Goal: Information Seeking & Learning: Check status

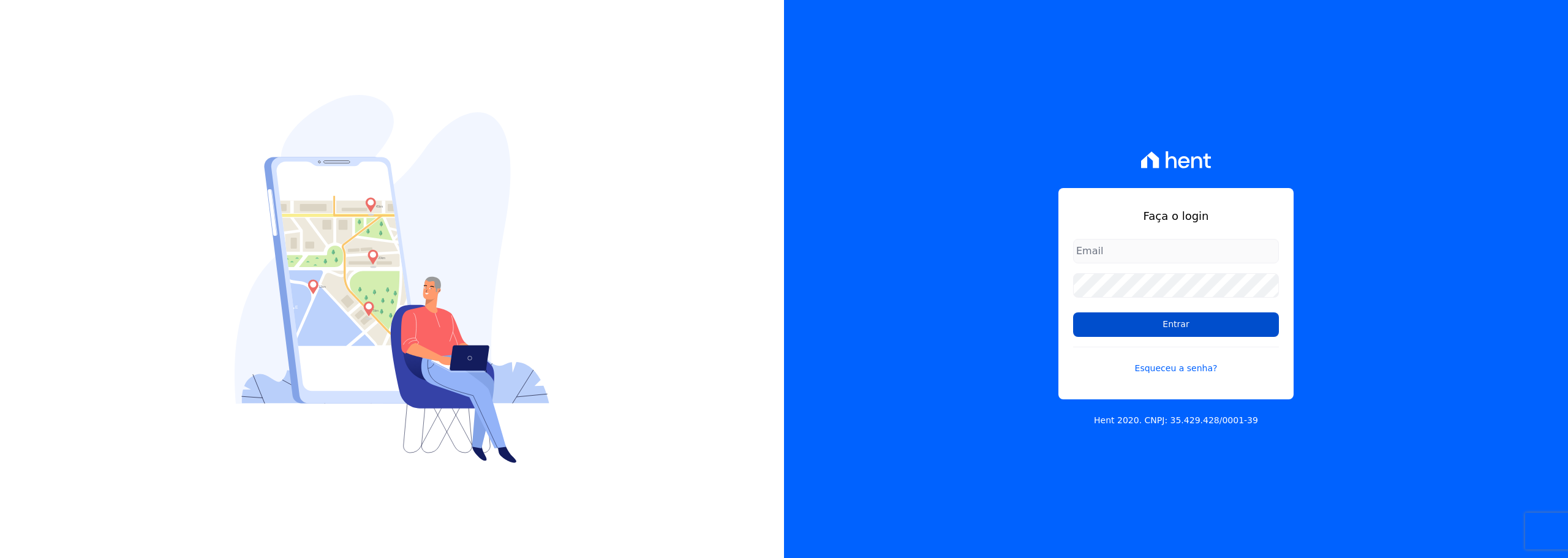
type input "[PERSON_NAME][EMAIL_ADDRESS][DOMAIN_NAME]"
drag, startPoint x: 1192, startPoint y: 321, endPoint x: 905, endPoint y: 267, distance: 292.0
click at [1192, 321] on input "Entrar" at bounding box center [1176, 325] width 206 height 24
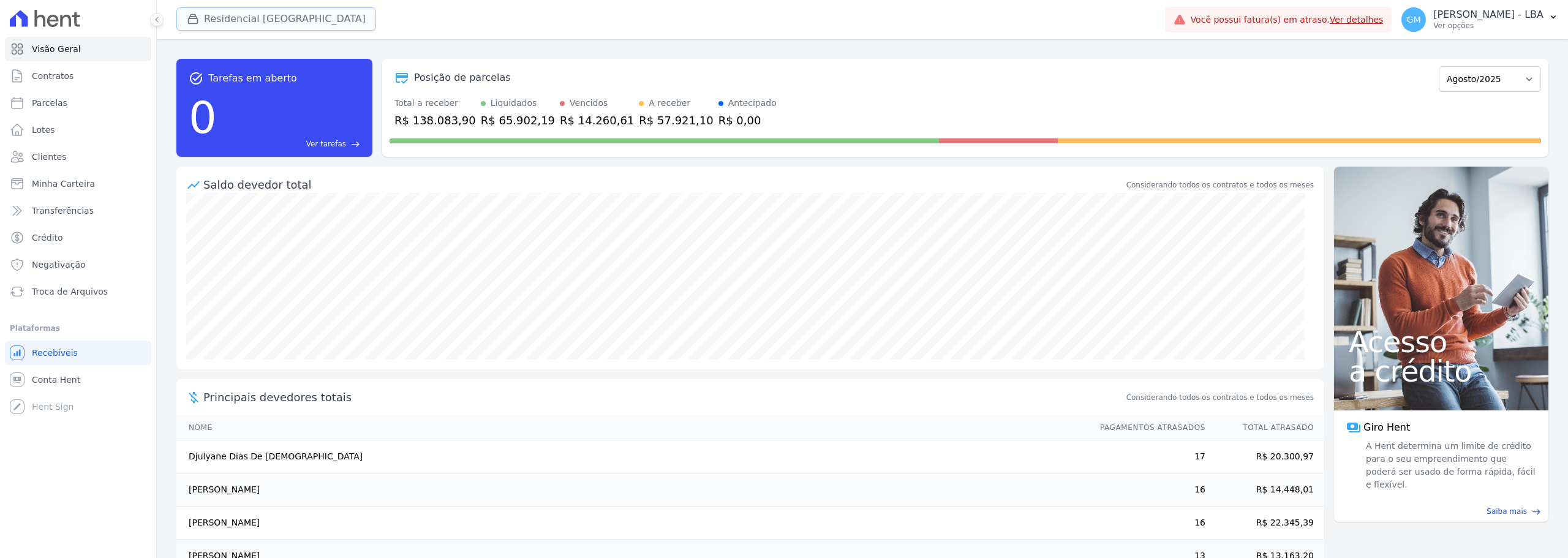
click at [218, 18] on button "Residencial Hortolandia" at bounding box center [277, 19] width 200 height 24
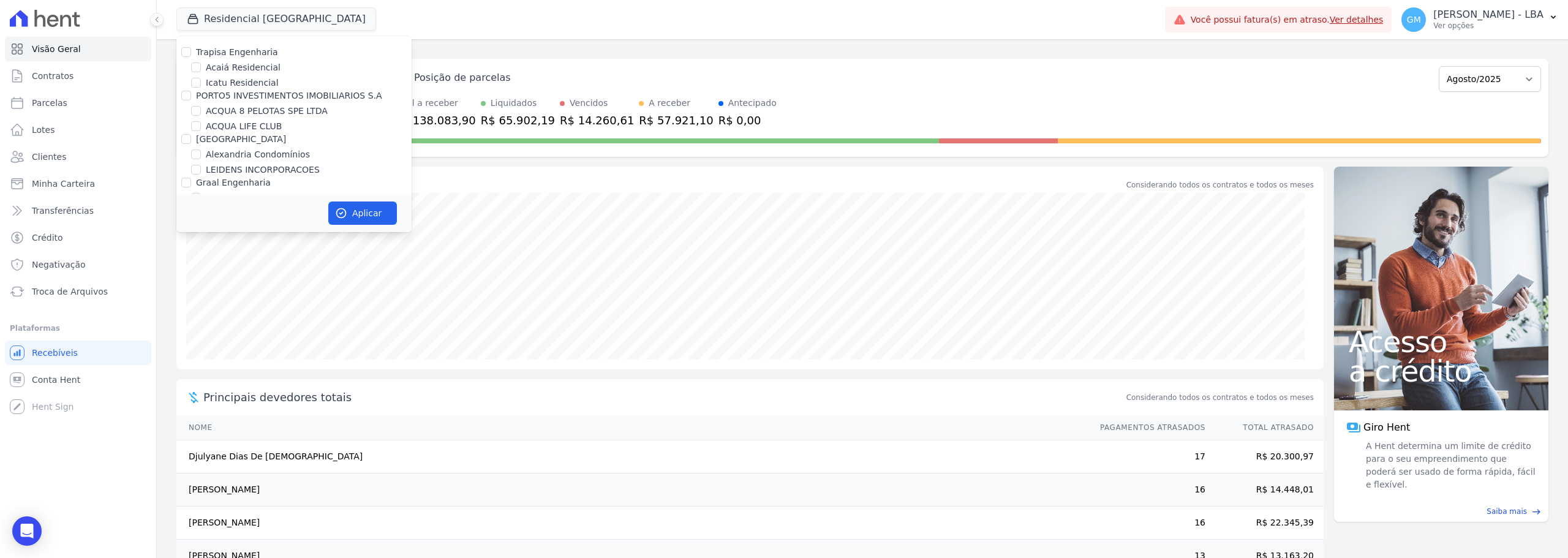
scroll to position [160, 0]
drag, startPoint x: 197, startPoint y: 116, endPoint x: 218, endPoint y: 105, distance: 23.7
click at [198, 116] on input "LINK ITAQUERA" at bounding box center [196, 115] width 9 height 9
checkbox input "true"
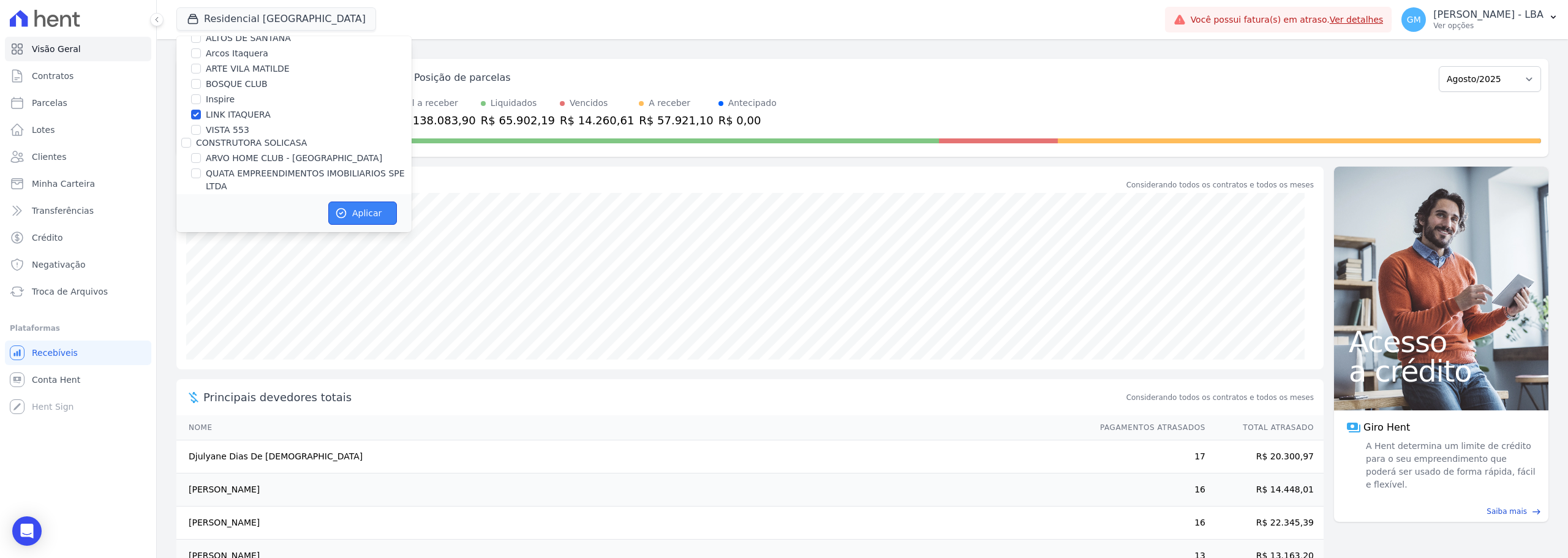
drag, startPoint x: 354, startPoint y: 217, endPoint x: 365, endPoint y: 179, distance: 39.6
click at [354, 215] on button "Aplicar" at bounding box center [362, 214] width 68 height 24
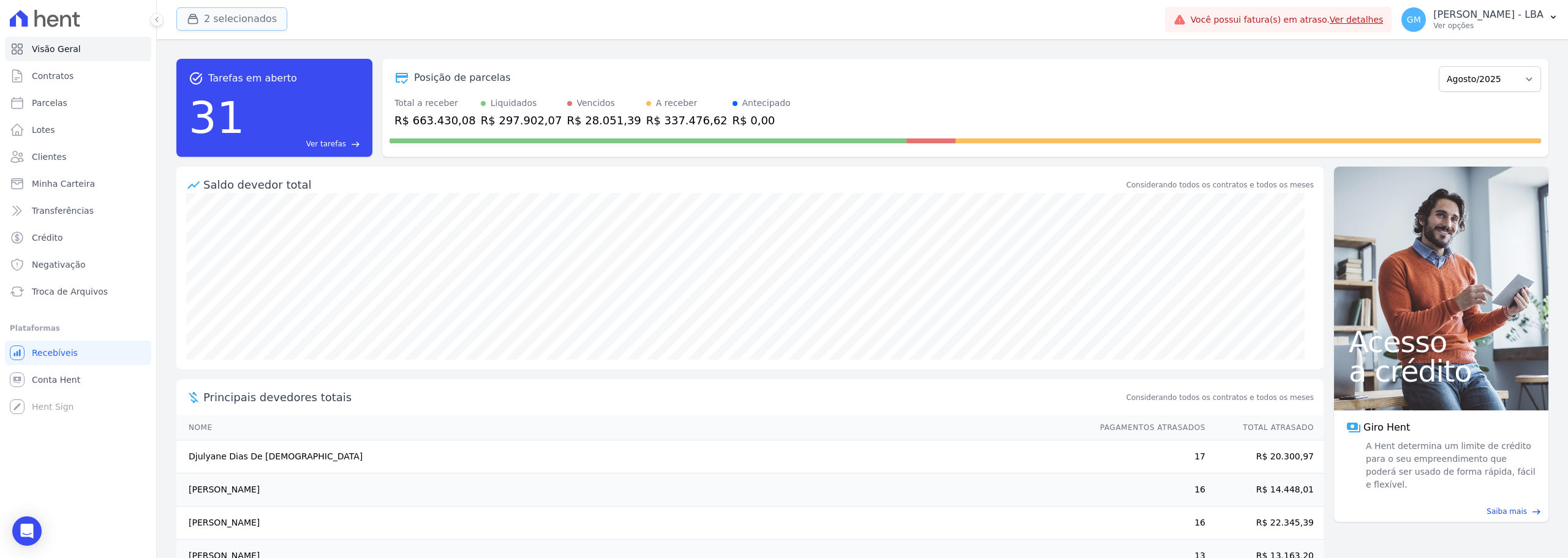
drag, startPoint x: 246, startPoint y: 22, endPoint x: 258, endPoint y: 24, distance: 12.2
click at [249, 22] on button "2 selecionados" at bounding box center [232, 19] width 111 height 24
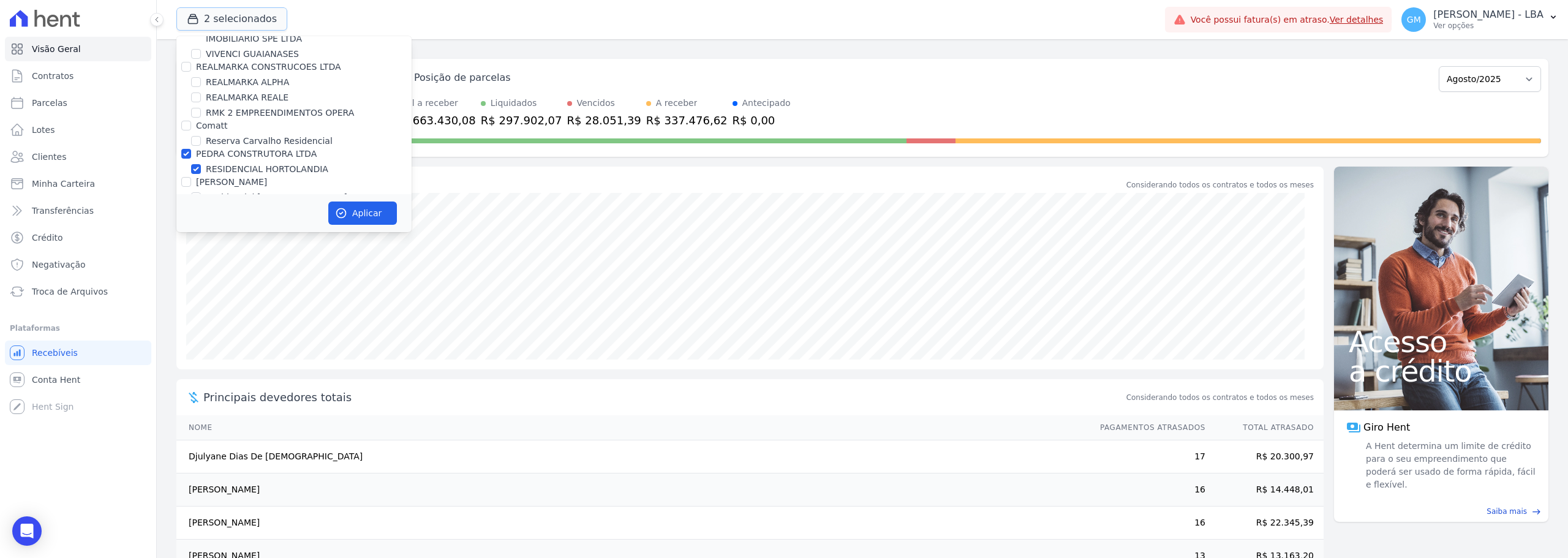
scroll to position [2560, 0]
click at [186, 129] on input "PEDRA CONSTRUTORA LTDA" at bounding box center [186, 134] width 9 height 9
checkbox input "false"
click at [381, 215] on button "Aplicar" at bounding box center [362, 214] width 68 height 24
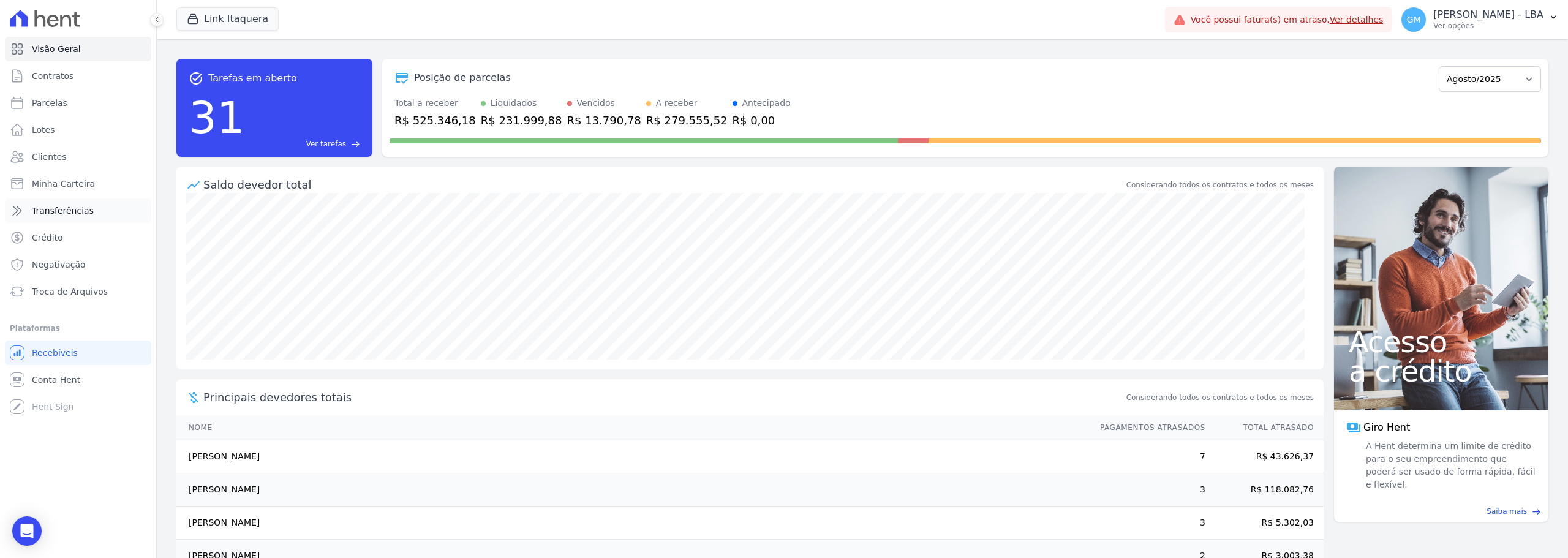
click at [62, 207] on span "Transferências" at bounding box center [63, 211] width 62 height 13
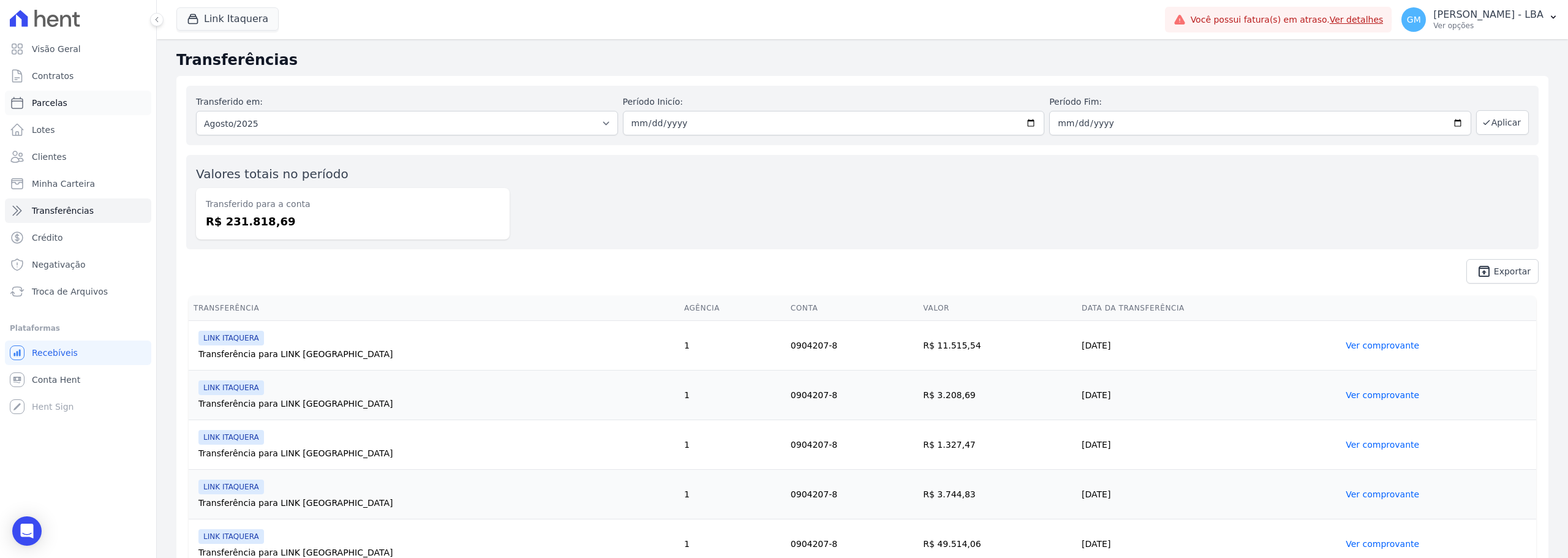
click at [60, 105] on span "Parcelas" at bounding box center [49, 103] width 35 height 13
select select
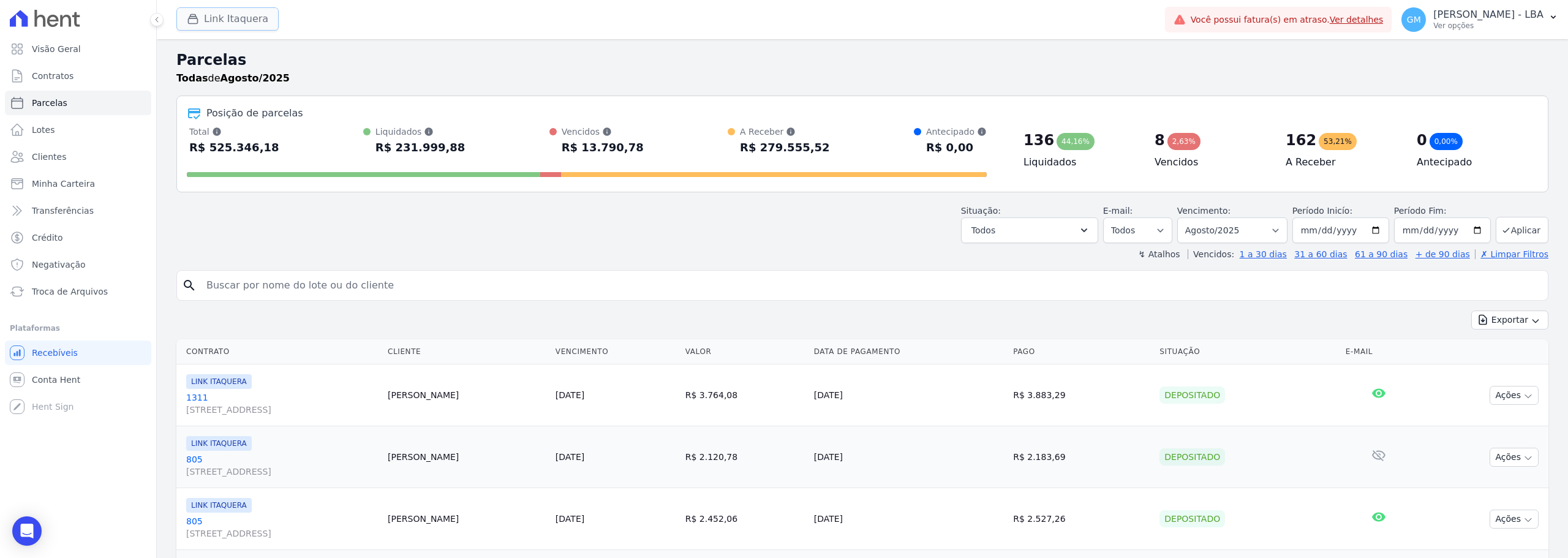
click at [255, 20] on button "Link Itaquera" at bounding box center [228, 19] width 102 height 24
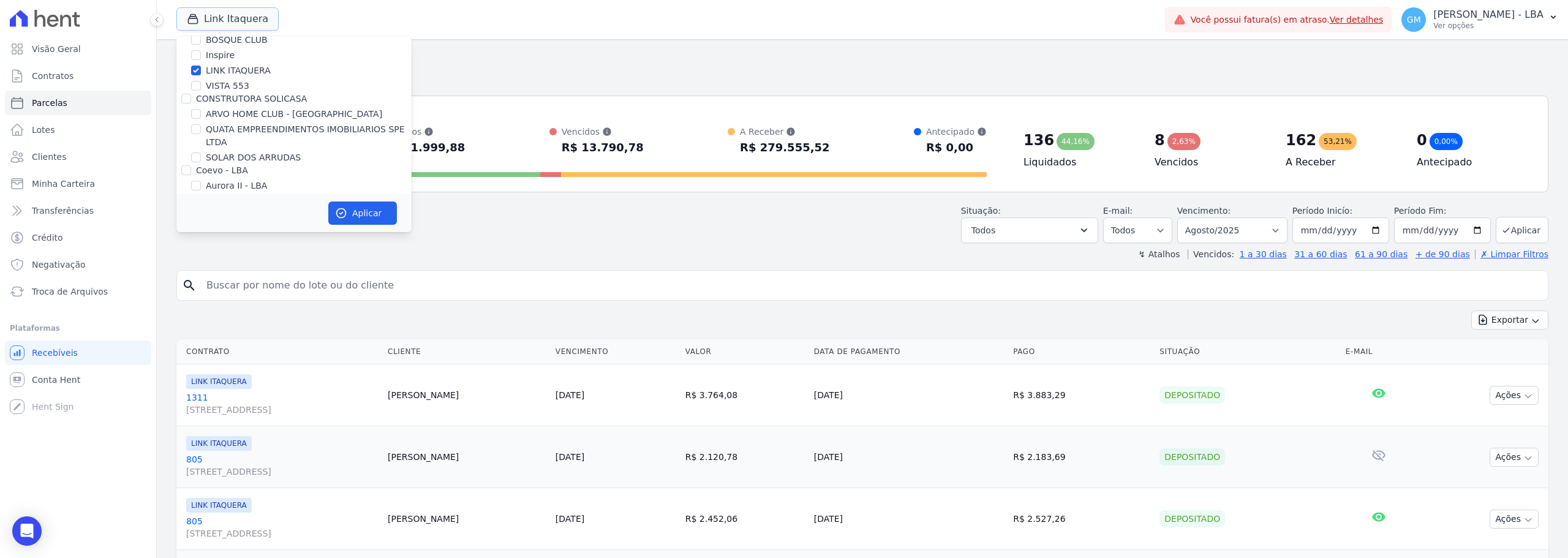
scroll to position [184, 0]
click at [202, 94] on div "LINK ITAQUERA" at bounding box center [294, 91] width 235 height 13
click at [198, 90] on input "LINK ITAQUERA" at bounding box center [196, 90] width 9 height 9
checkbox input "false"
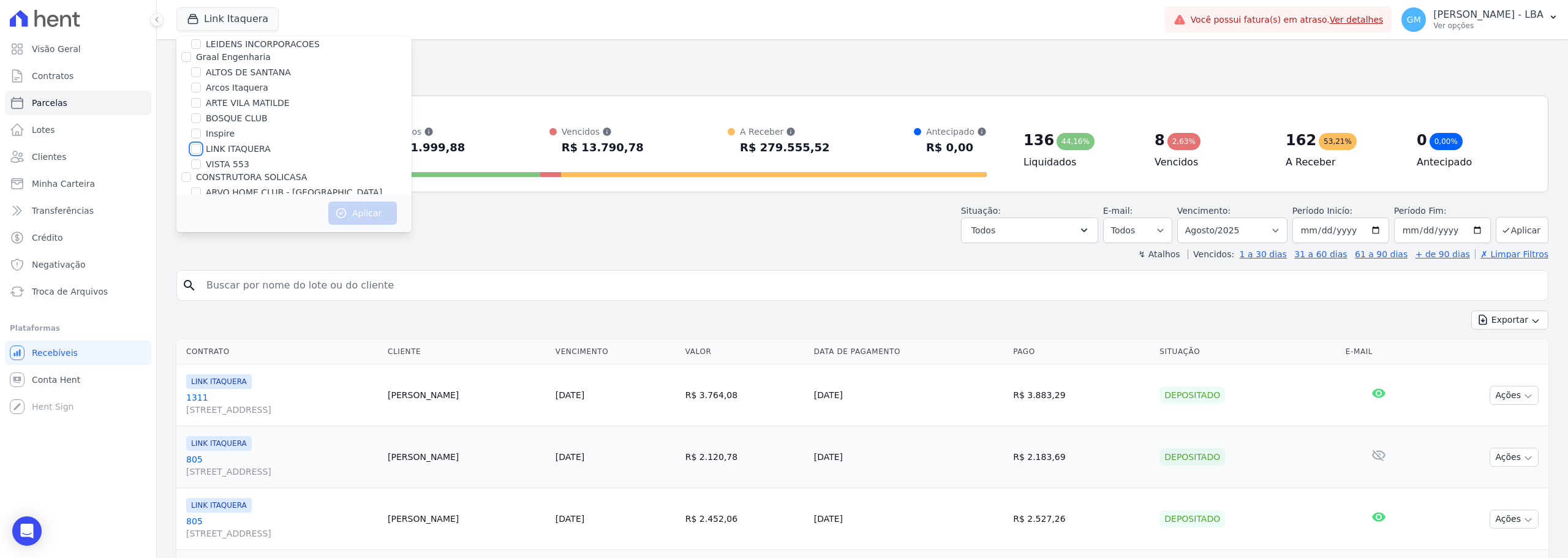
scroll to position [123, 0]
click at [198, 90] on input "Arcos Itaquera" at bounding box center [196, 90] width 9 height 9
checkbox input "true"
click at [356, 211] on button "Aplicar" at bounding box center [362, 214] width 68 height 24
select select
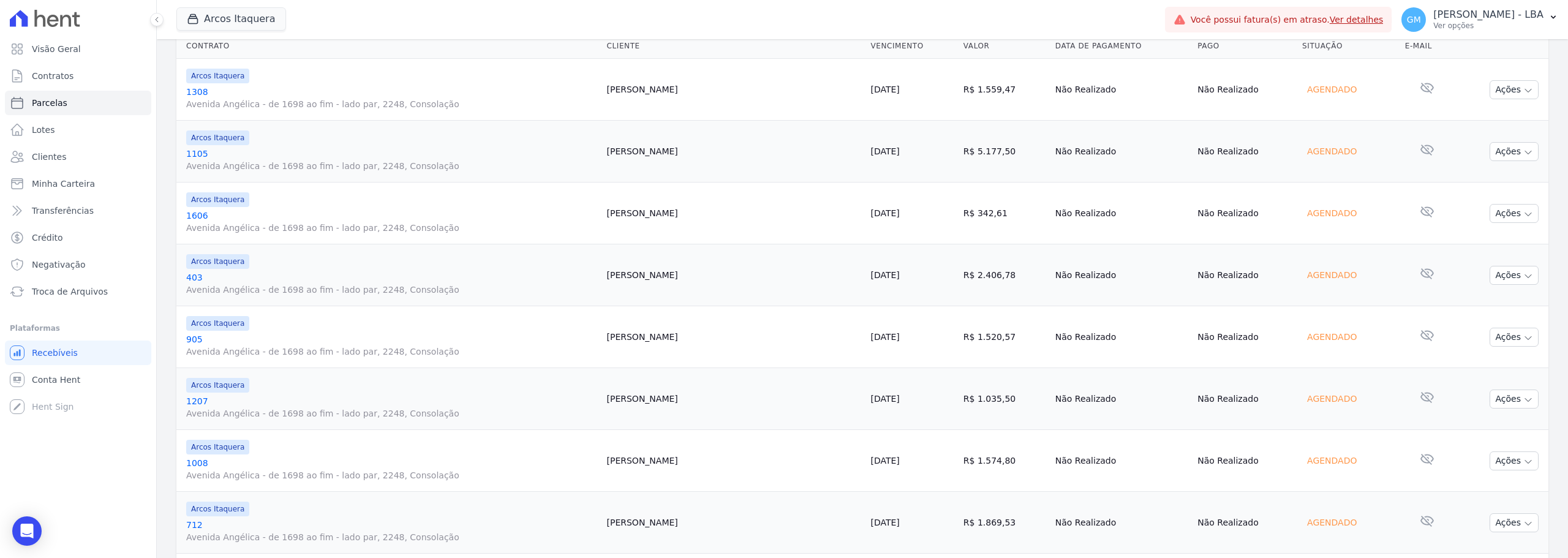
scroll to position [307, 0]
drag, startPoint x: 783, startPoint y: 332, endPoint x: 810, endPoint y: 334, distance: 27.1
click at [866, 334] on td "10/08/2025" at bounding box center [912, 336] width 93 height 62
click at [67, 207] on span "Transferências" at bounding box center [63, 211] width 62 height 13
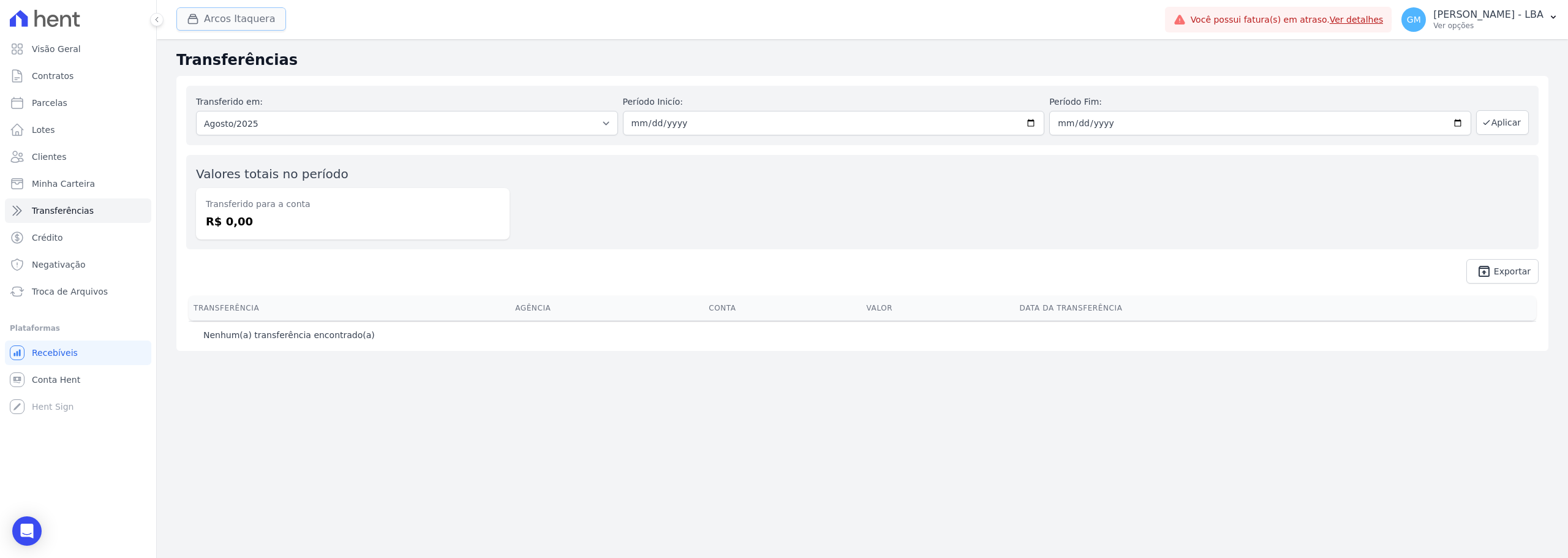
click at [231, 22] on button "Arcos Itaquera" at bounding box center [232, 19] width 110 height 24
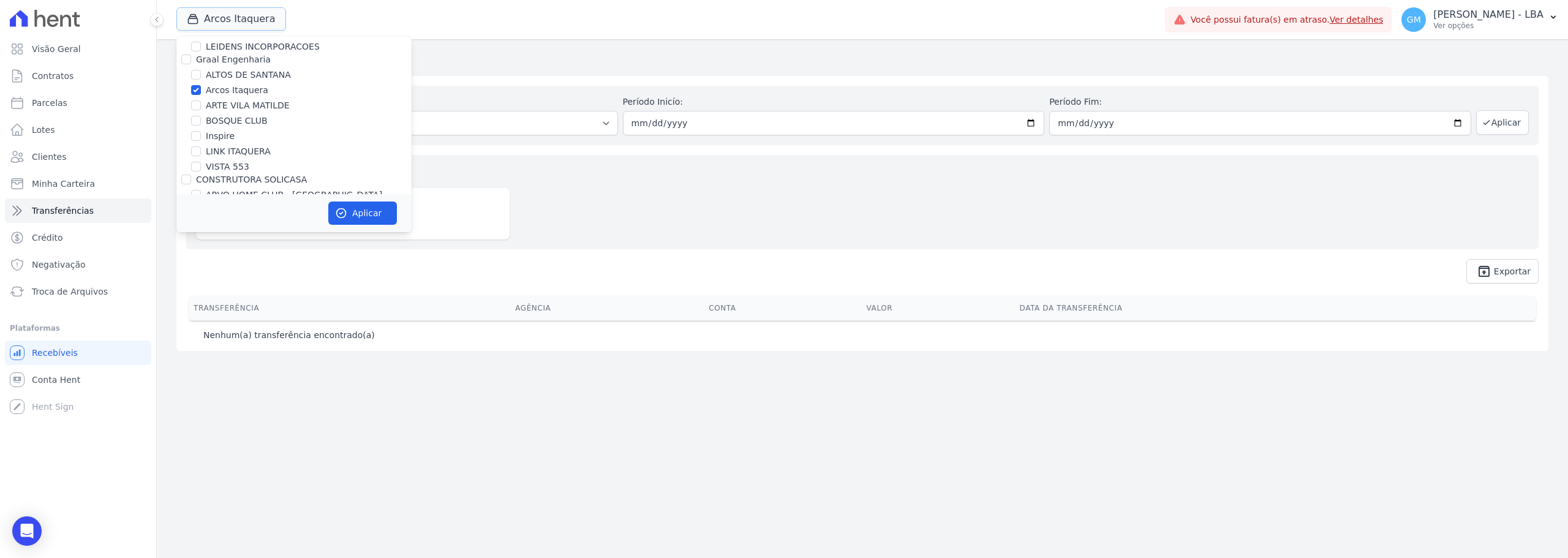
scroll to position [123, 0]
click at [197, 90] on input "Arcos Itaquera" at bounding box center [196, 90] width 9 height 9
checkbox input "false"
click at [196, 74] on input "ALTOS DE SANTANA" at bounding box center [196, 75] width 9 height 9
checkbox input "true"
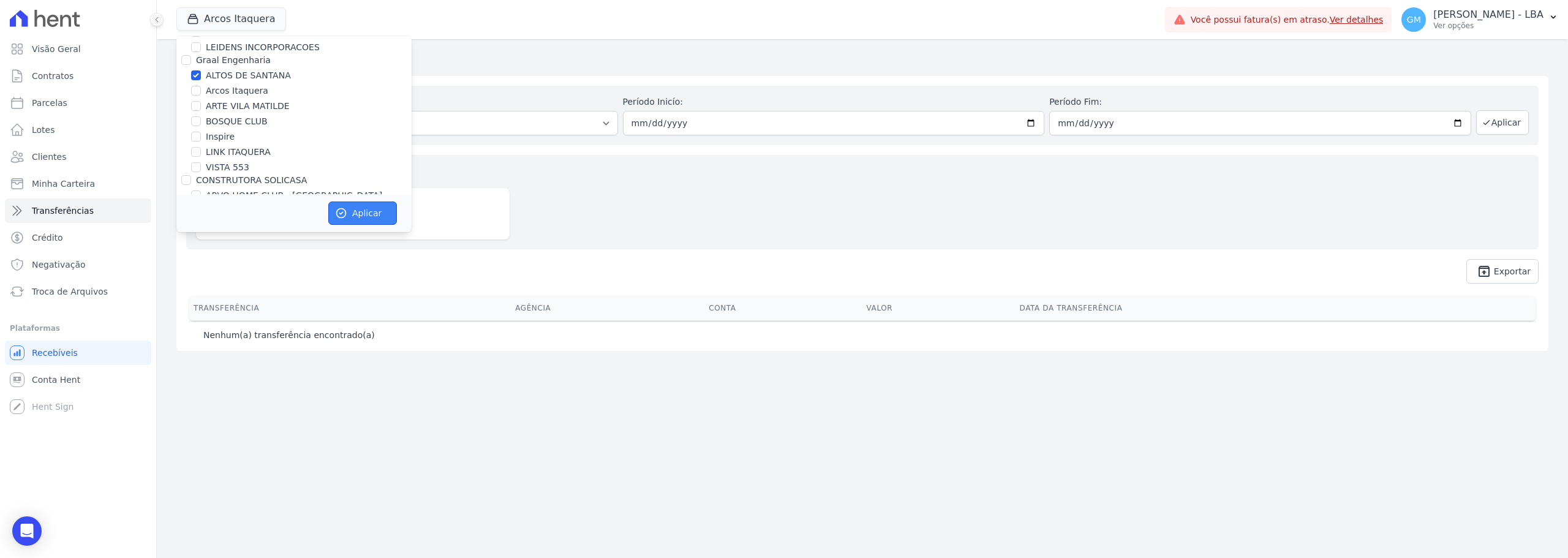
click at [376, 207] on button "Aplicar" at bounding box center [362, 214] width 68 height 24
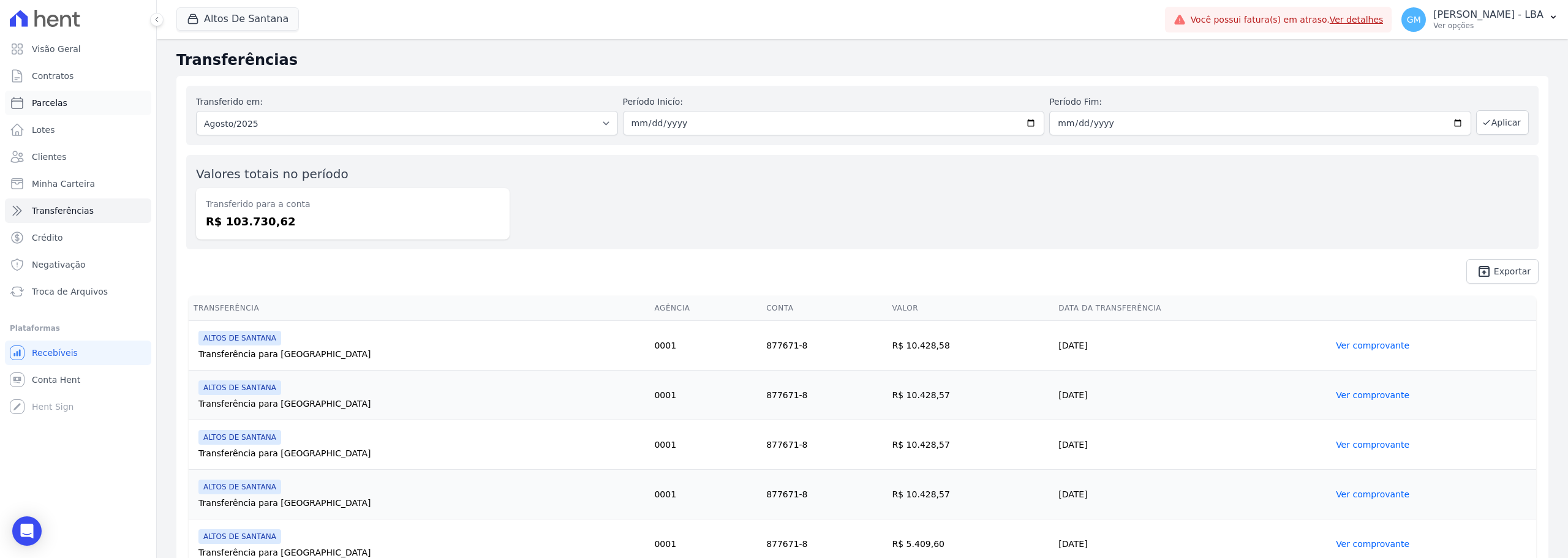
click at [65, 101] on link "Parcelas" at bounding box center [78, 102] width 146 height 24
select select
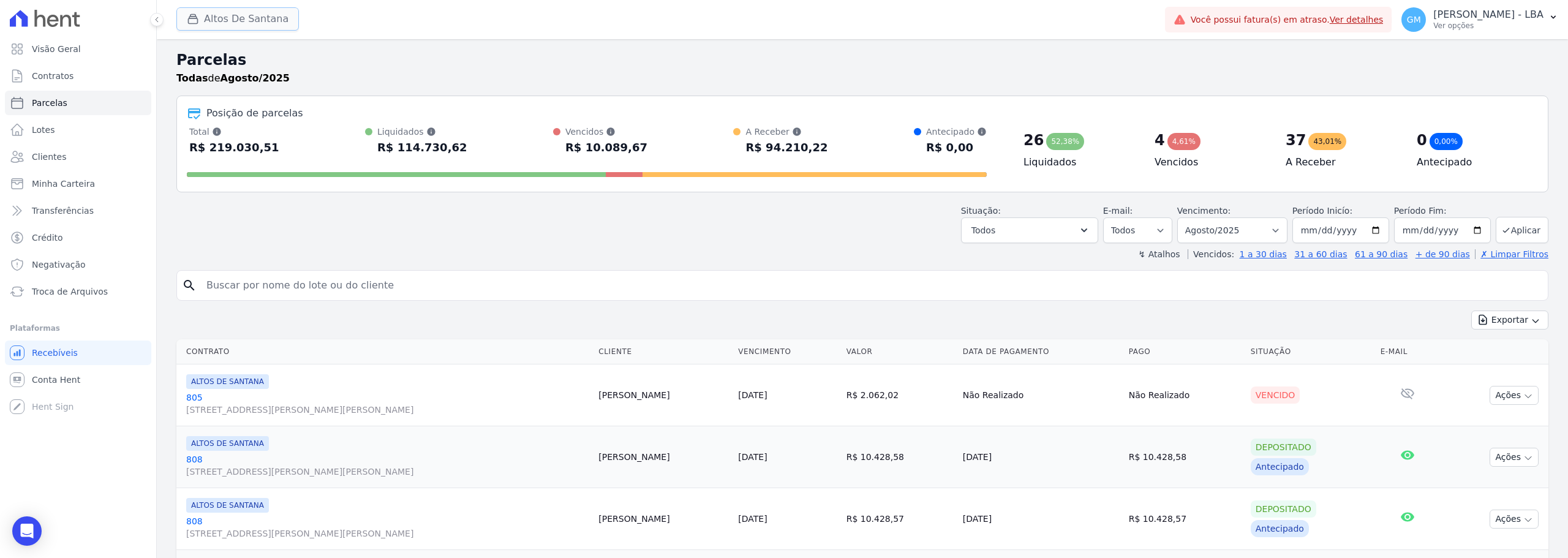
click at [247, 20] on button "Altos De Santana" at bounding box center [238, 19] width 123 height 24
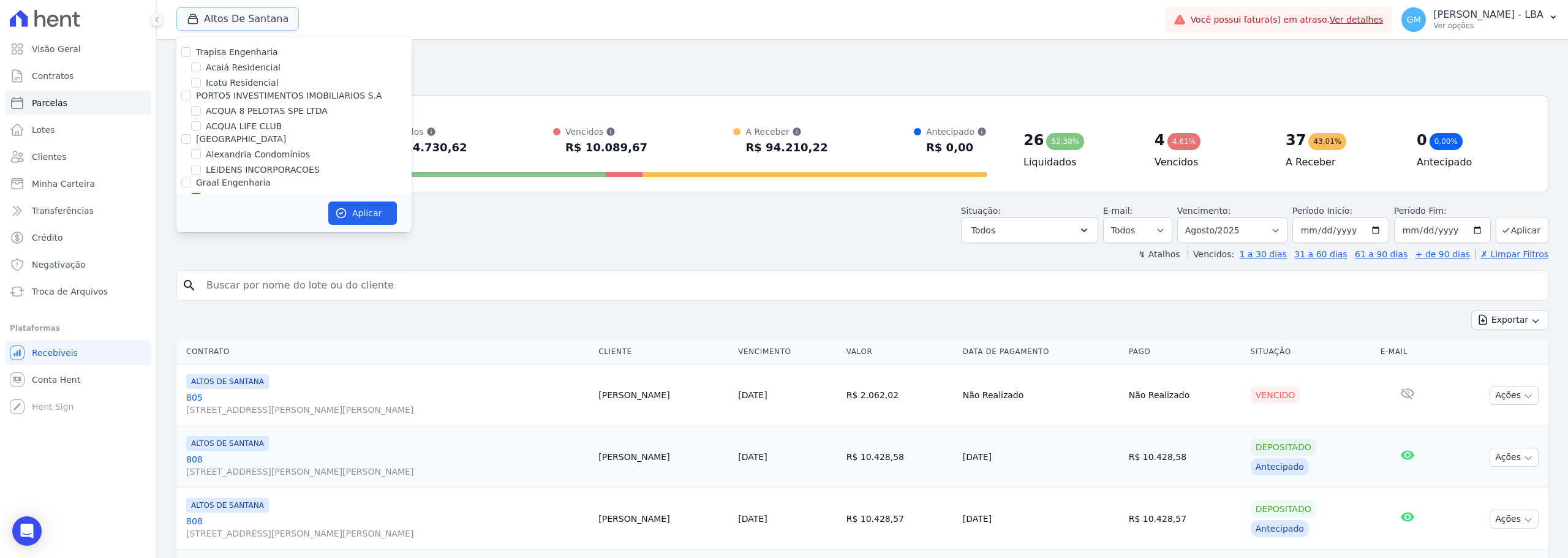
scroll to position [61, 0]
click at [236, 132] on label "ALTOS DE SANTANA" at bounding box center [248, 137] width 85 height 13
click at [196, 71] on input "ALTOS DE SANTANA" at bounding box center [196, 75] width 9 height 9
checkbox input "false"
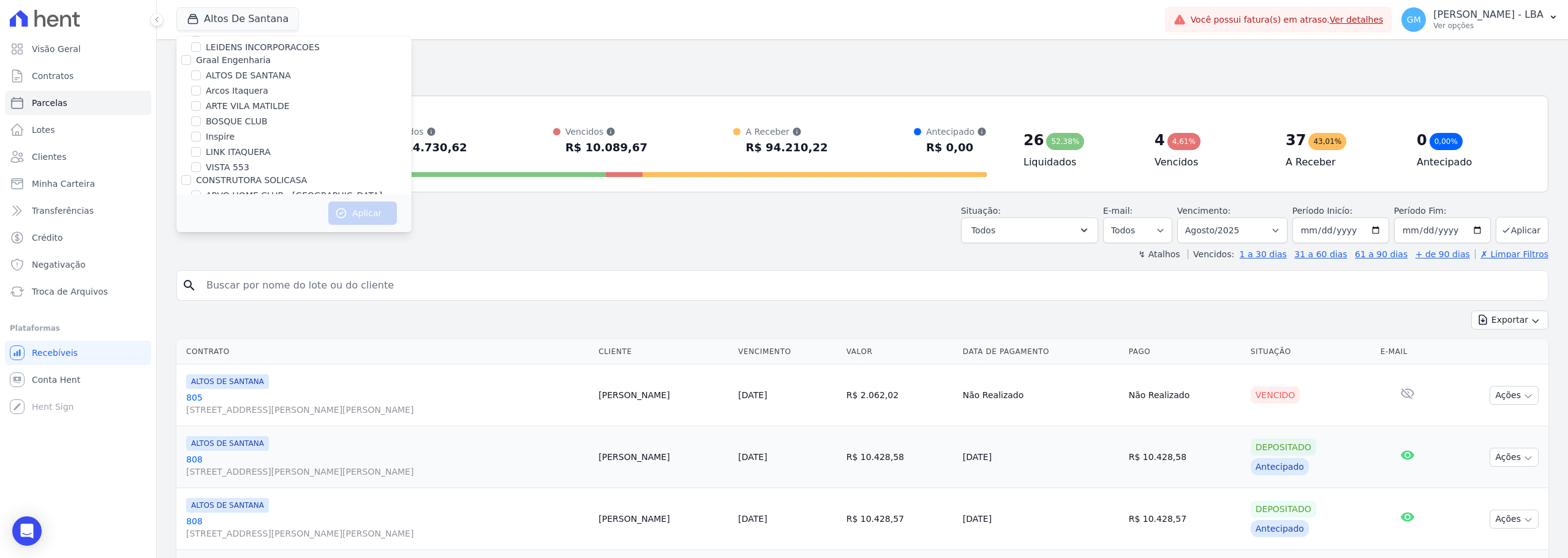
drag, startPoint x: 239, startPoint y: 155, endPoint x: 265, endPoint y: 179, distance: 35.4
click at [238, 155] on label "LINK ITAQUERA" at bounding box center [238, 152] width 65 height 13
click at [201, 155] on input "LINK ITAQUERA" at bounding box center [196, 152] width 9 height 9
checkbox input "true"
click at [340, 209] on icon "button" at bounding box center [342, 214] width 9 height 9
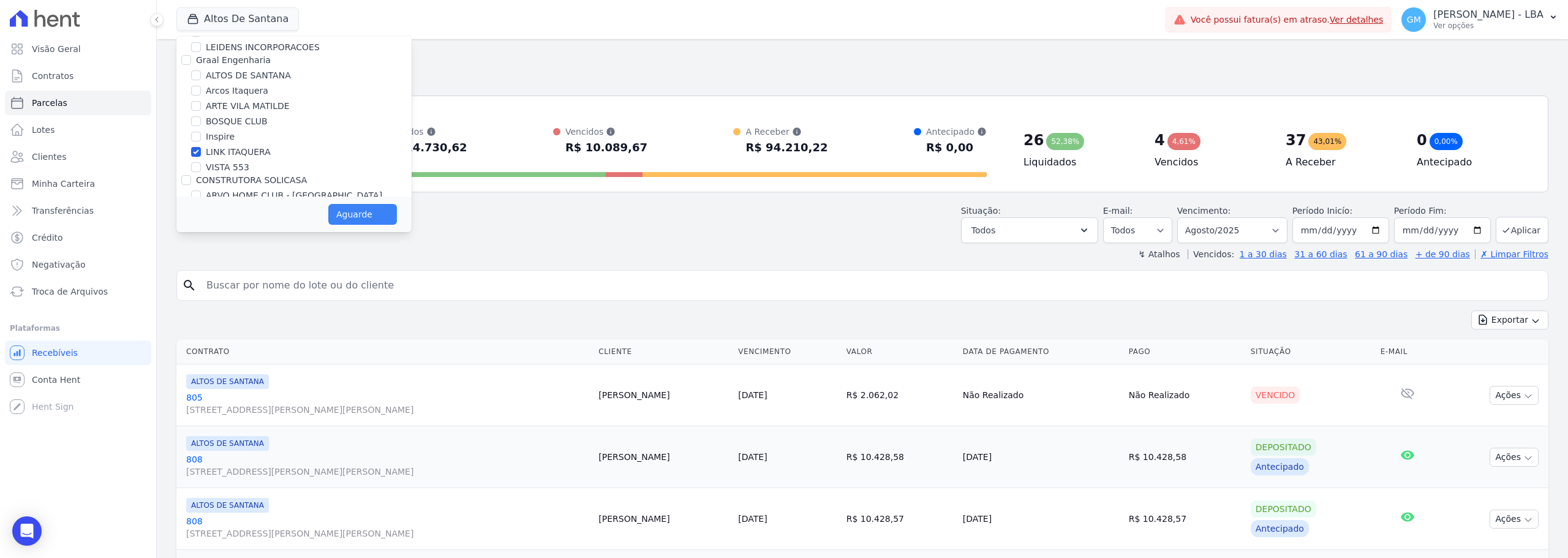
click at [654, 99] on div "Posição de parcelas Total Soma das parcelas pagas, vencidas, em aberto e agenda…" at bounding box center [863, 144] width 1372 height 97
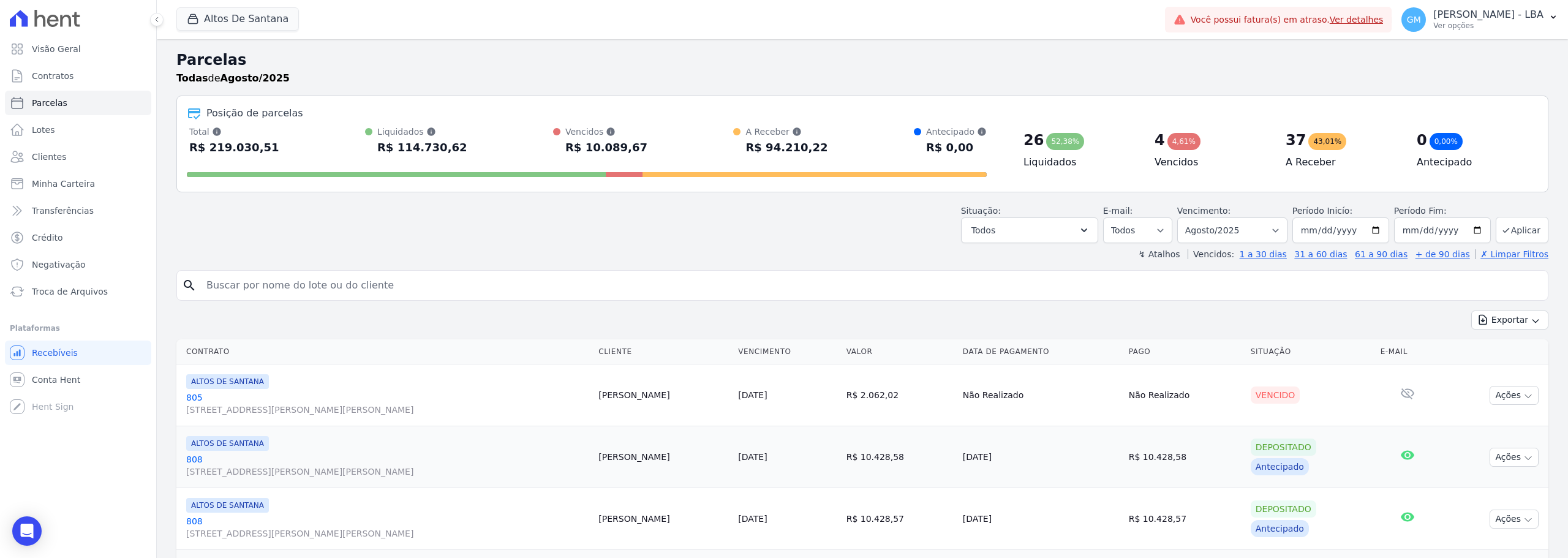
click at [758, 226] on div "Situação: Agendado Em Aberto Pago Processando Cancelado Vencido Transferindo De…" at bounding box center [863, 221] width 1372 height 43
select select
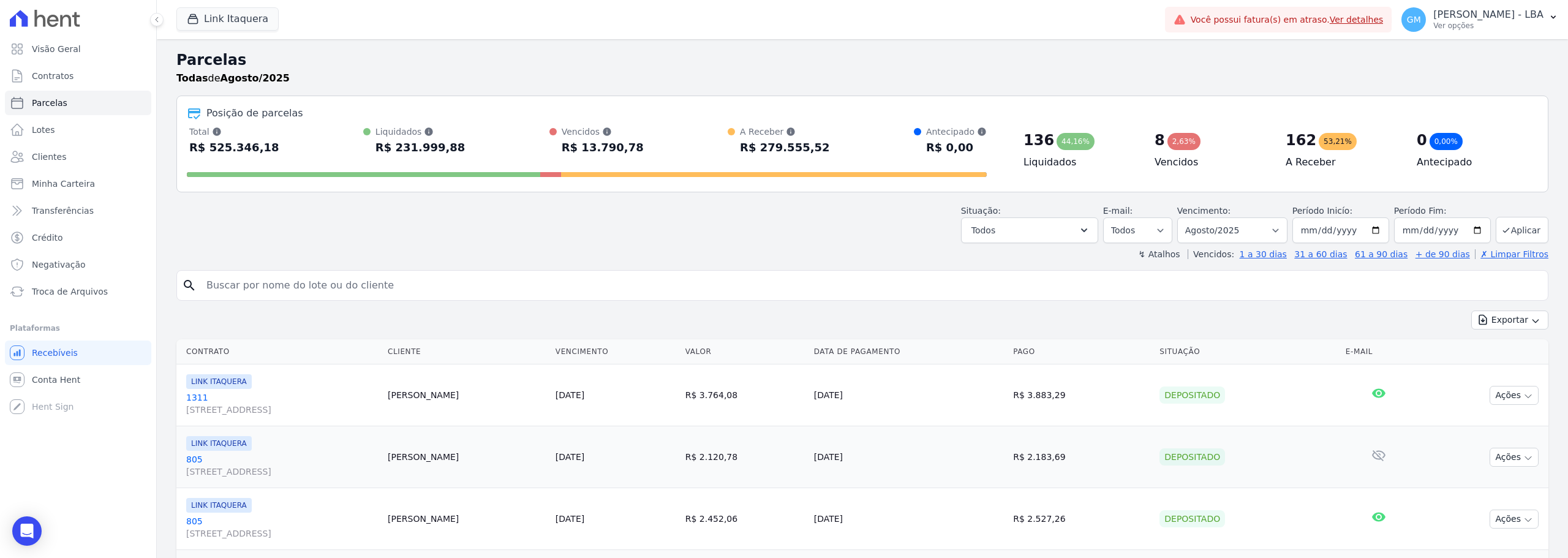
click at [761, 150] on div "R$ 279.555,52" at bounding box center [785, 147] width 90 height 20
click at [243, 15] on button "Link Itaquera" at bounding box center [228, 19] width 102 height 24
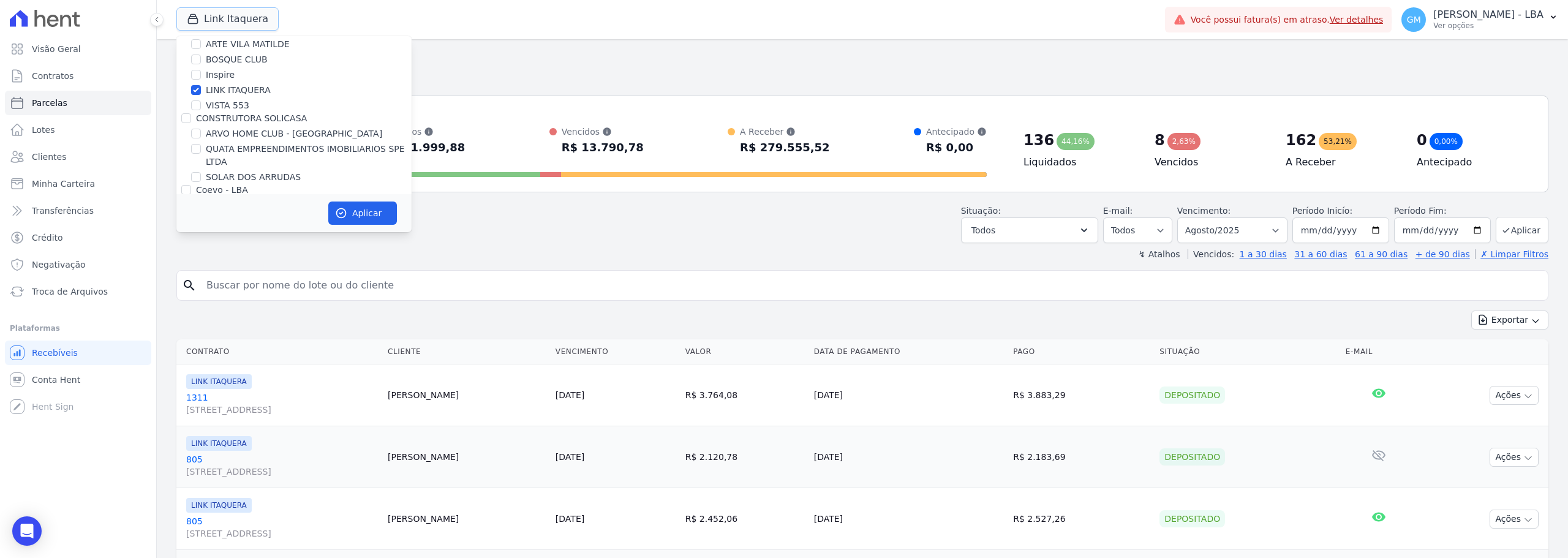
scroll to position [184, 0]
drag, startPoint x: 196, startPoint y: 85, endPoint x: 194, endPoint y: 95, distance: 10.2
click at [196, 86] on div at bounding box center [196, 91] width 9 height 13
click at [195, 101] on input "VISTA 553" at bounding box center [196, 106] width 9 height 9
checkbox input "true"
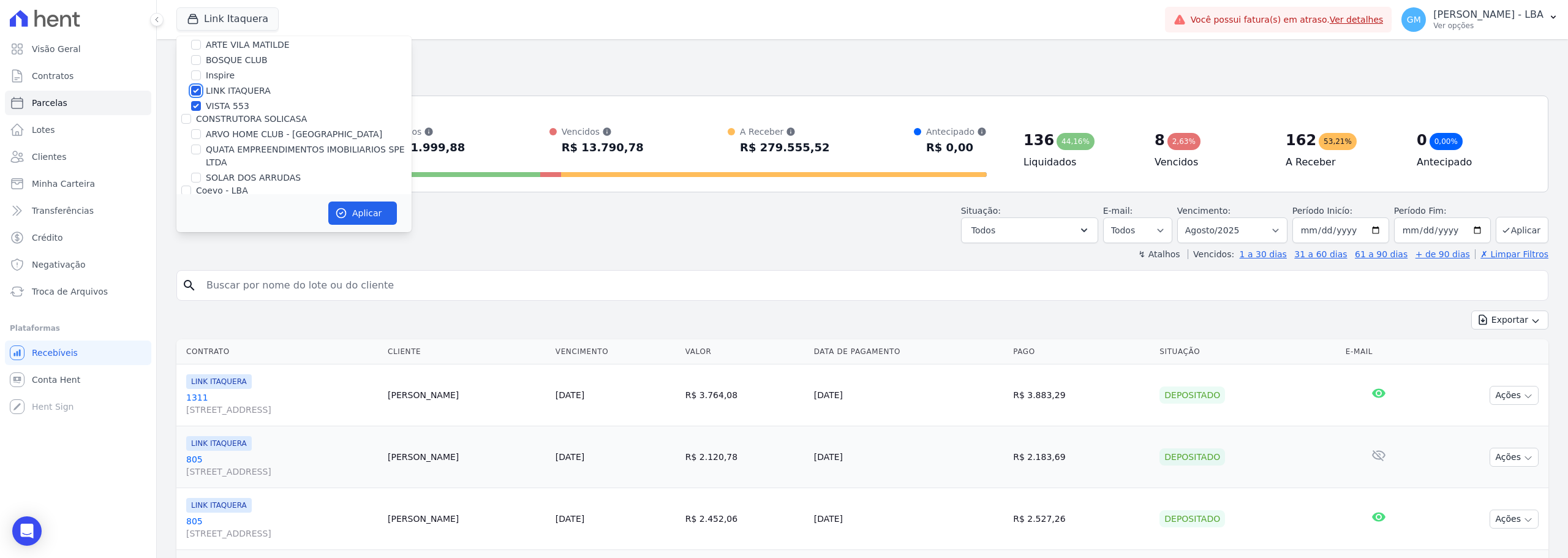
click at [197, 89] on input "LINK ITAQUERA" at bounding box center [196, 90] width 9 height 9
checkbox input "false"
click at [358, 210] on button "Aplicar" at bounding box center [362, 214] width 68 height 24
click at [637, 68] on h2 "Parcelas" at bounding box center [863, 60] width 1372 height 22
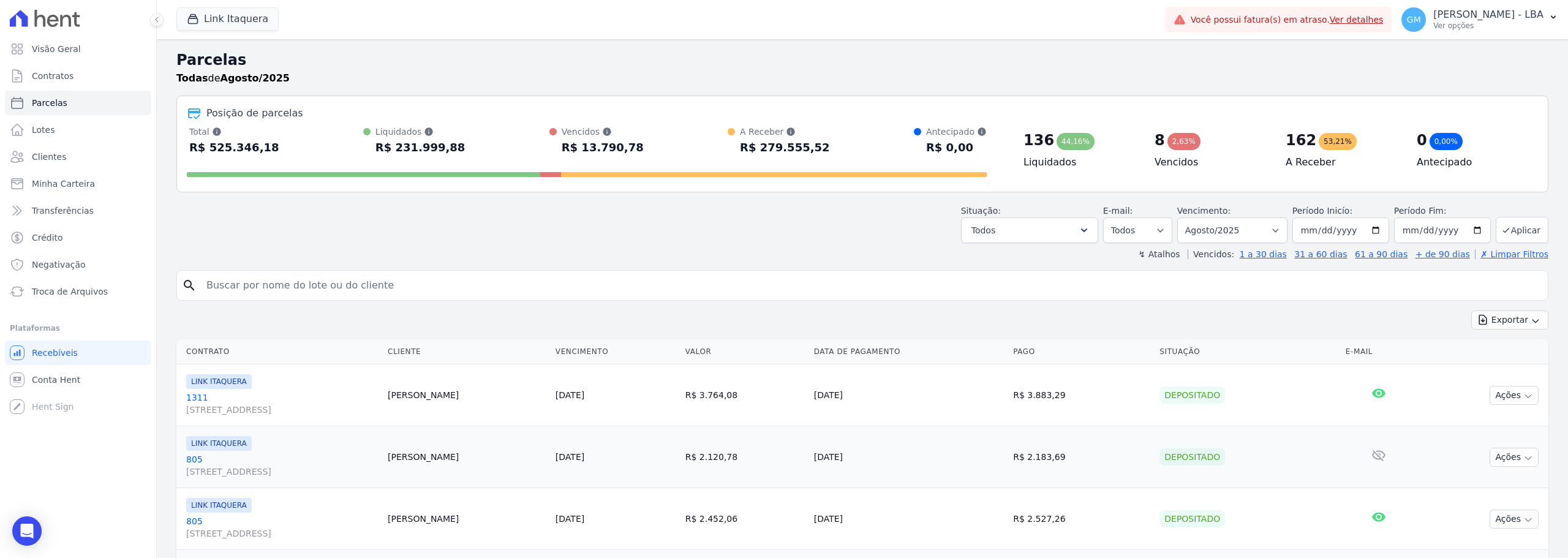
select select
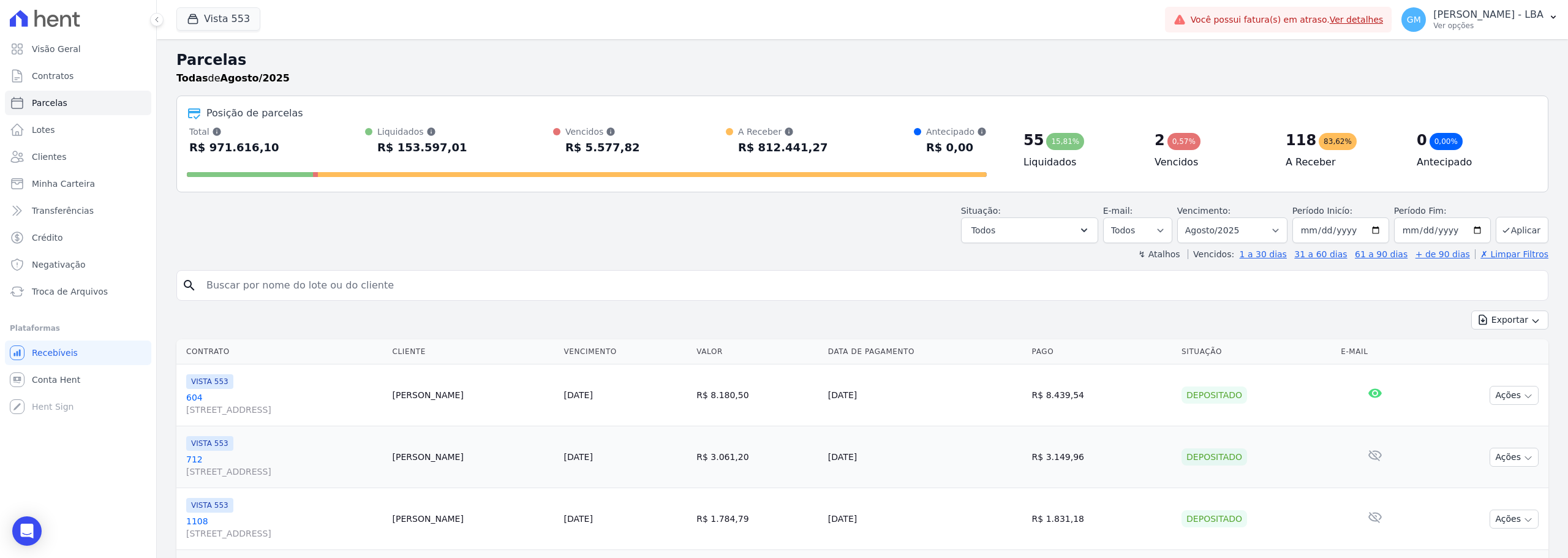
click at [604, 64] on h2 "Parcelas" at bounding box center [863, 60] width 1372 height 22
click at [232, 15] on button "Vista 553" at bounding box center [218, 19] width 84 height 24
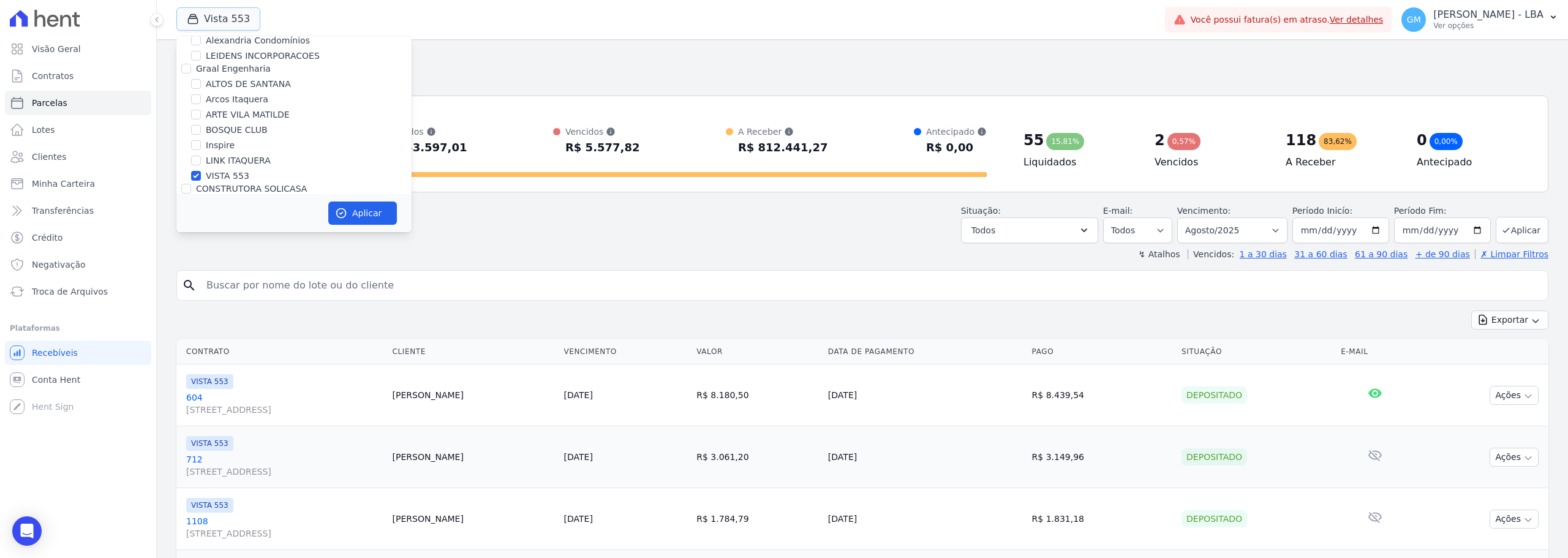
scroll to position [123, 0]
drag, startPoint x: 221, startPoint y: 167, endPoint x: 224, endPoint y: 160, distance: 7.6
click at [222, 166] on label "VISTA 553" at bounding box center [227, 167] width 43 height 13
click at [201, 166] on input "VISTA 553" at bounding box center [196, 167] width 9 height 9
checkbox input "false"
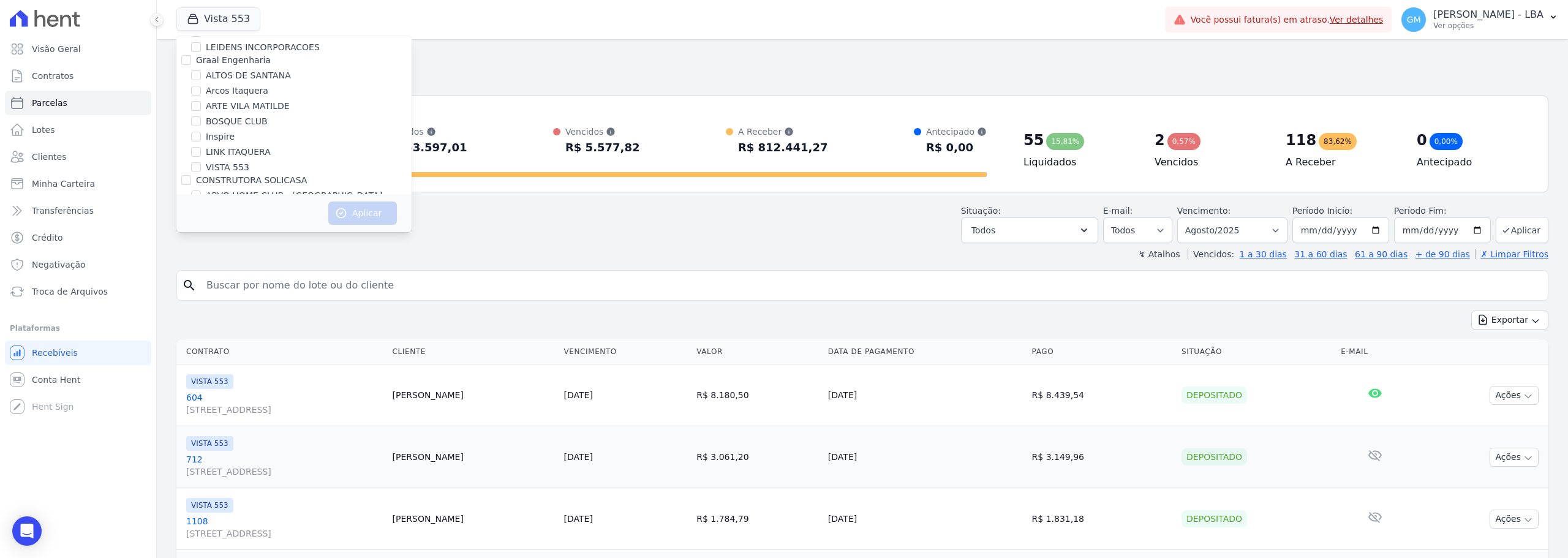
drag, startPoint x: 235, startPoint y: 105, endPoint x: 231, endPoint y: 119, distance: 14.6
click at [233, 111] on label "ARTE VILA MATILDE" at bounding box center [247, 106] width 84 height 13
click at [196, 110] on input "ARTE VILA MATILDE" at bounding box center [196, 106] width 9 height 9
checkbox input "true"
click at [366, 213] on button "Aplicar" at bounding box center [362, 214] width 68 height 24
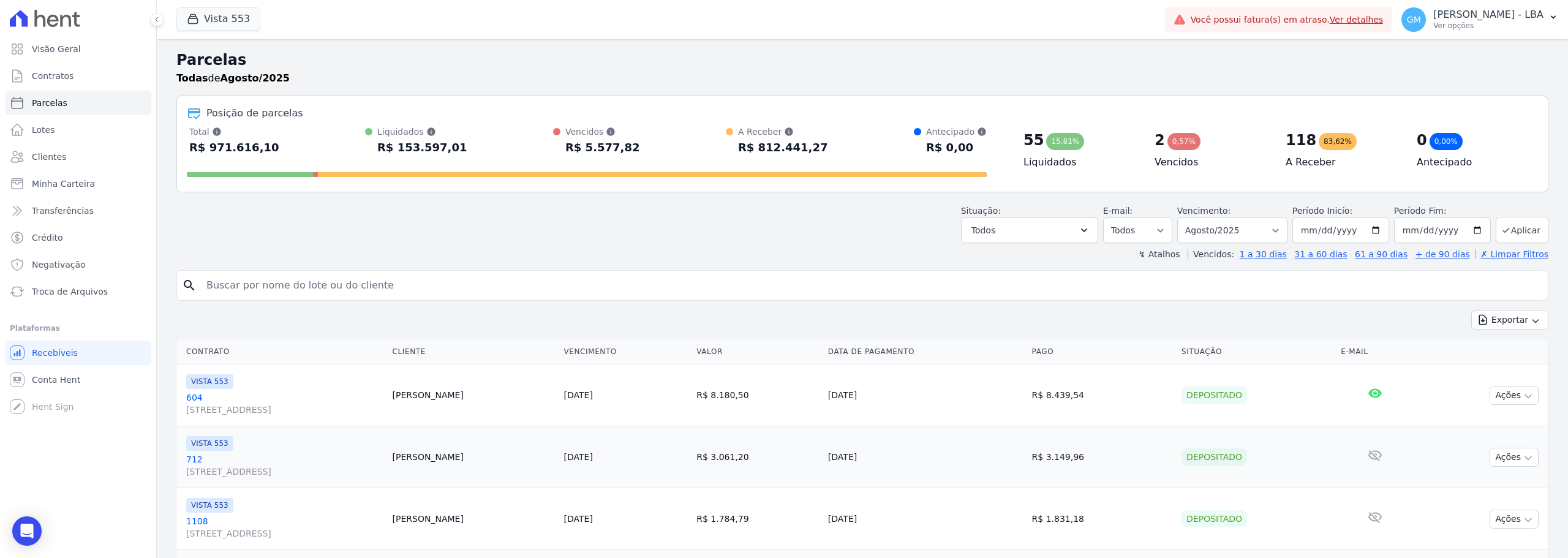
select select
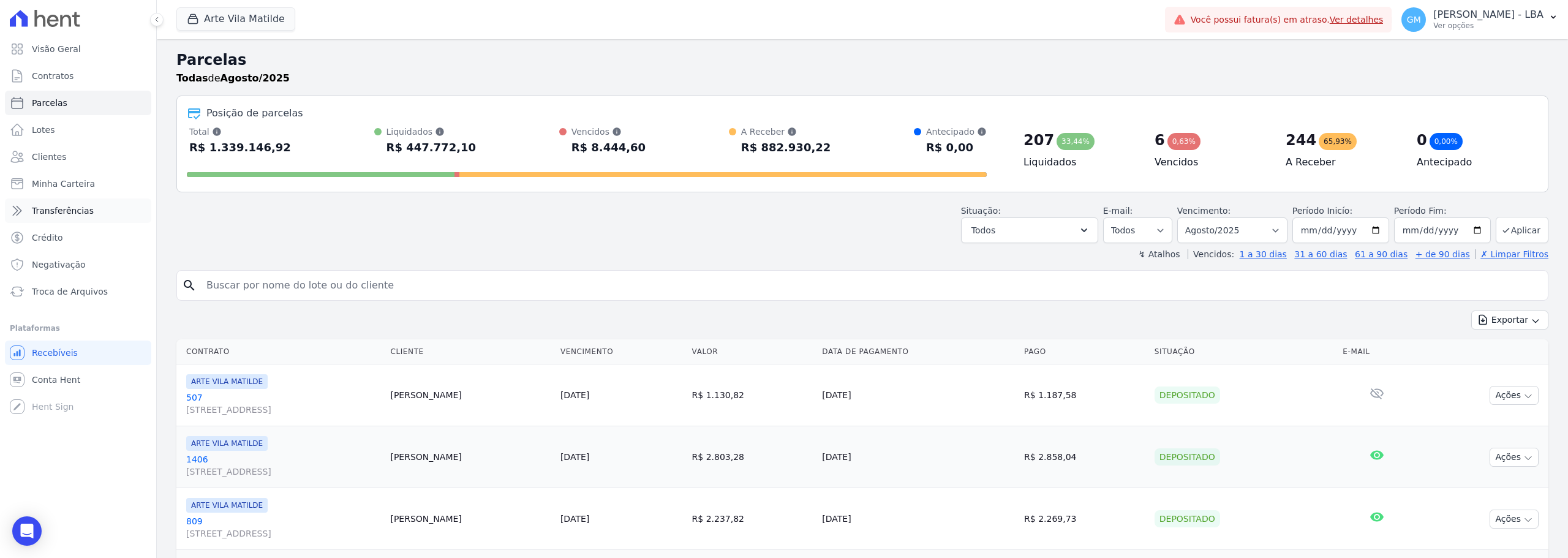
click at [79, 207] on span "Transferências" at bounding box center [63, 211] width 62 height 13
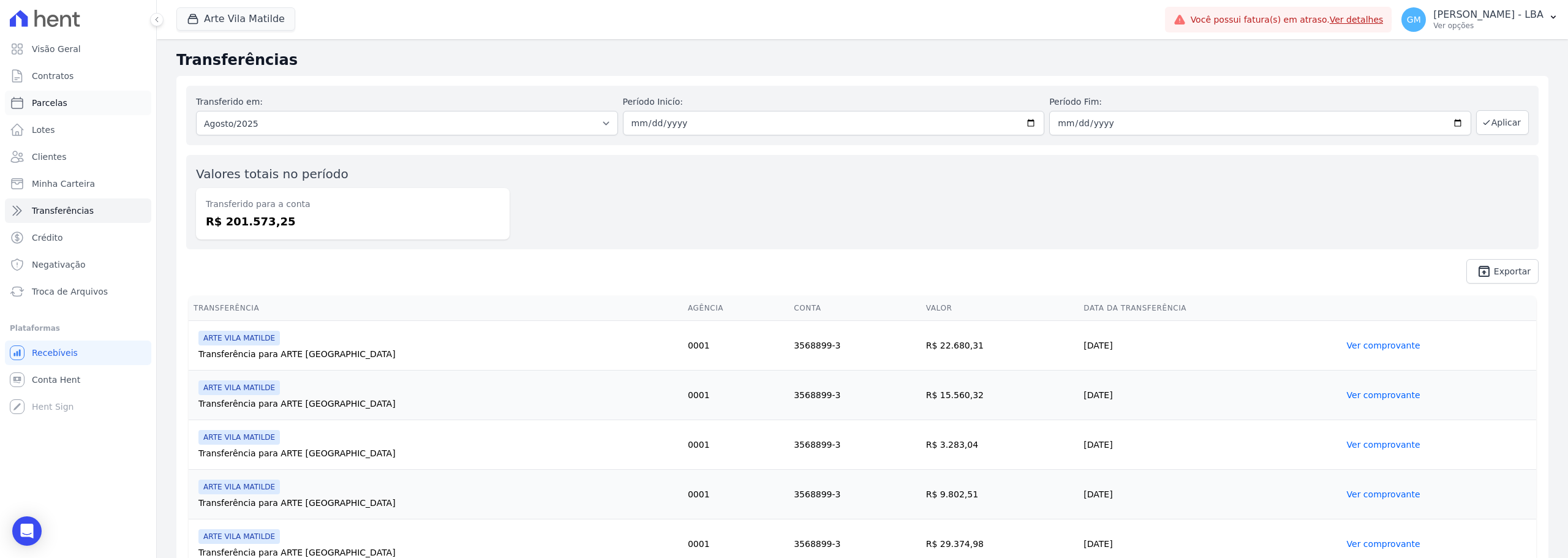
click at [70, 96] on link "Parcelas" at bounding box center [78, 102] width 146 height 24
select select
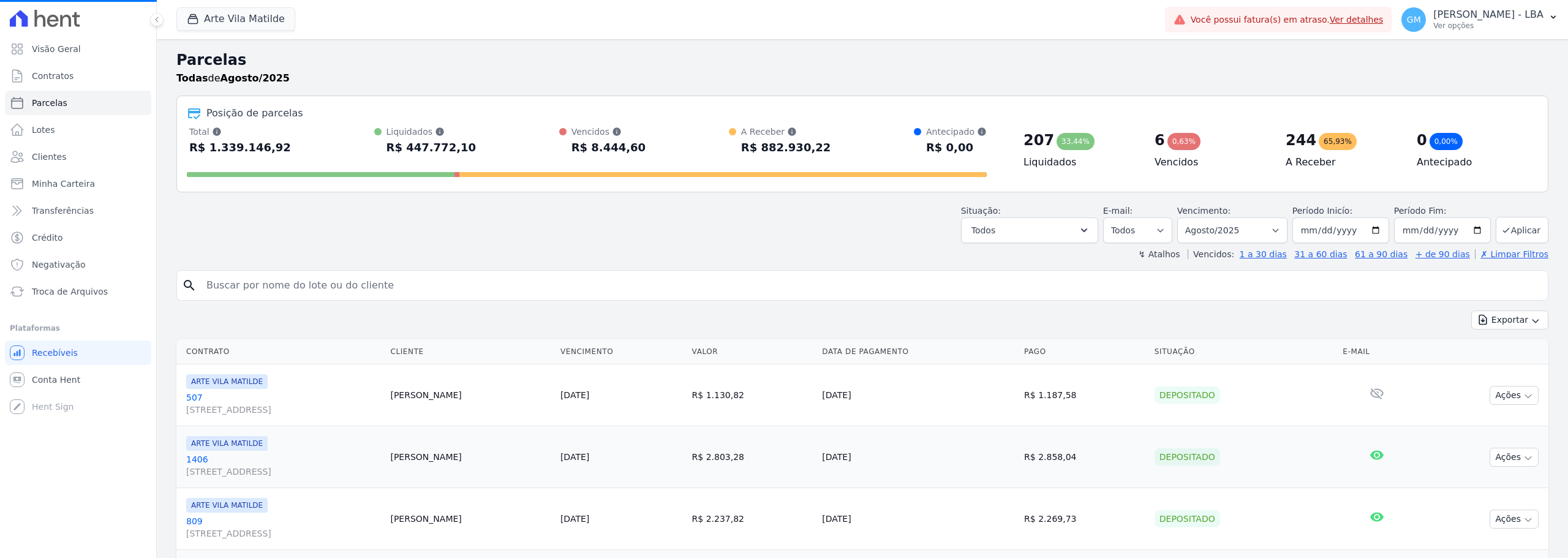
click at [1257, 294] on input "search" at bounding box center [870, 285] width 1344 height 24
select select
click at [735, 150] on div at bounding box center [734, 142] width 9 height 29
click at [230, 29] on button "Arte Vila Matilde" at bounding box center [236, 19] width 119 height 24
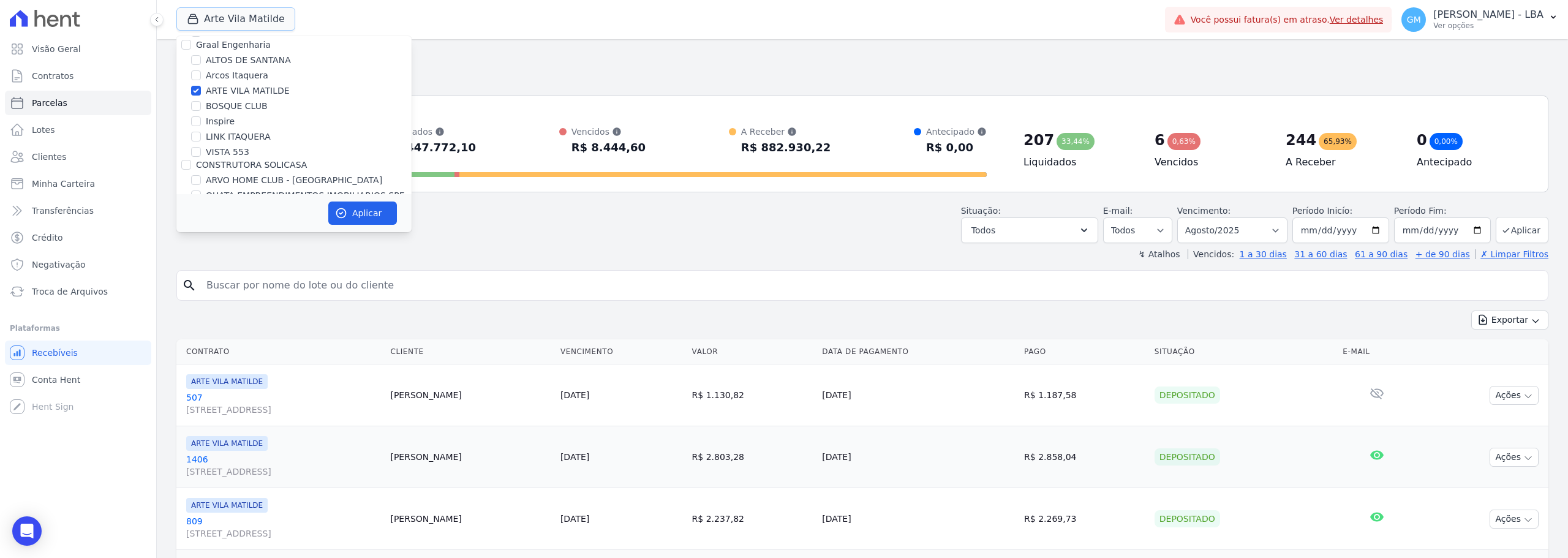
scroll to position [184, 0]
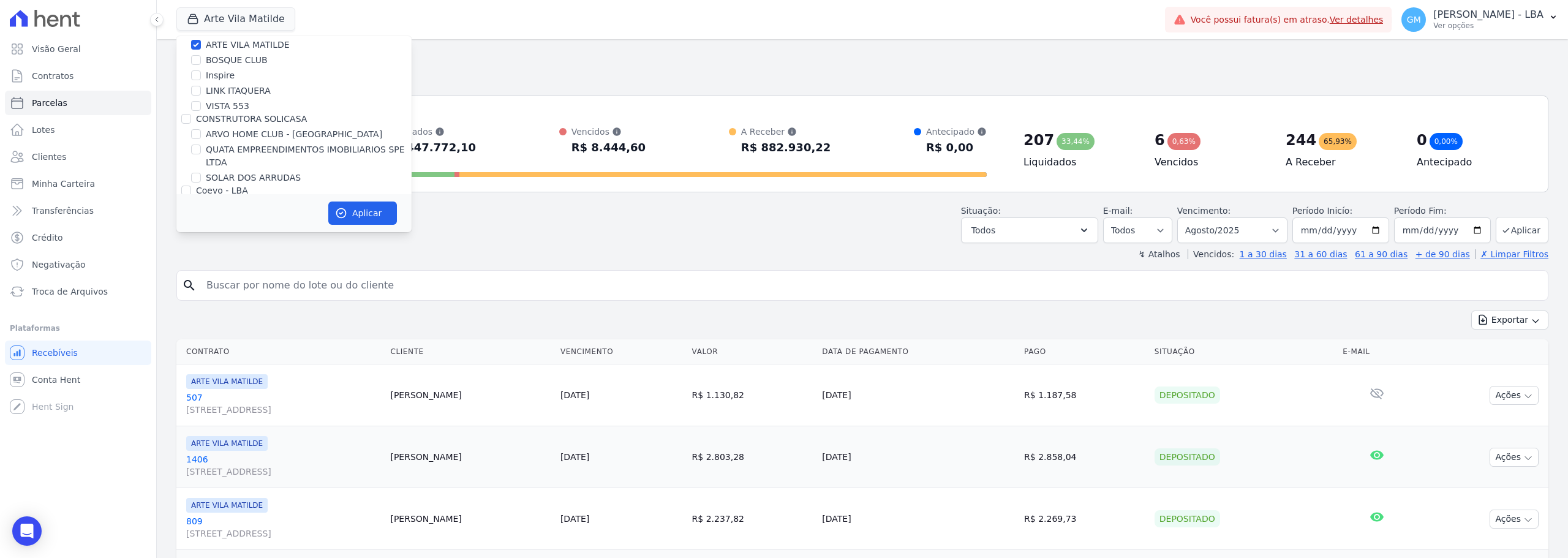
click at [226, 42] on label "ARTE VILA MATILDE" at bounding box center [247, 45] width 84 height 13
click at [201, 42] on input "ARTE VILA MATILDE" at bounding box center [196, 45] width 9 height 9
checkbox input "false"
click at [222, 107] on label "VISTA 553" at bounding box center [227, 106] width 43 height 13
click at [201, 107] on input "VISTA 553" at bounding box center [196, 106] width 9 height 9
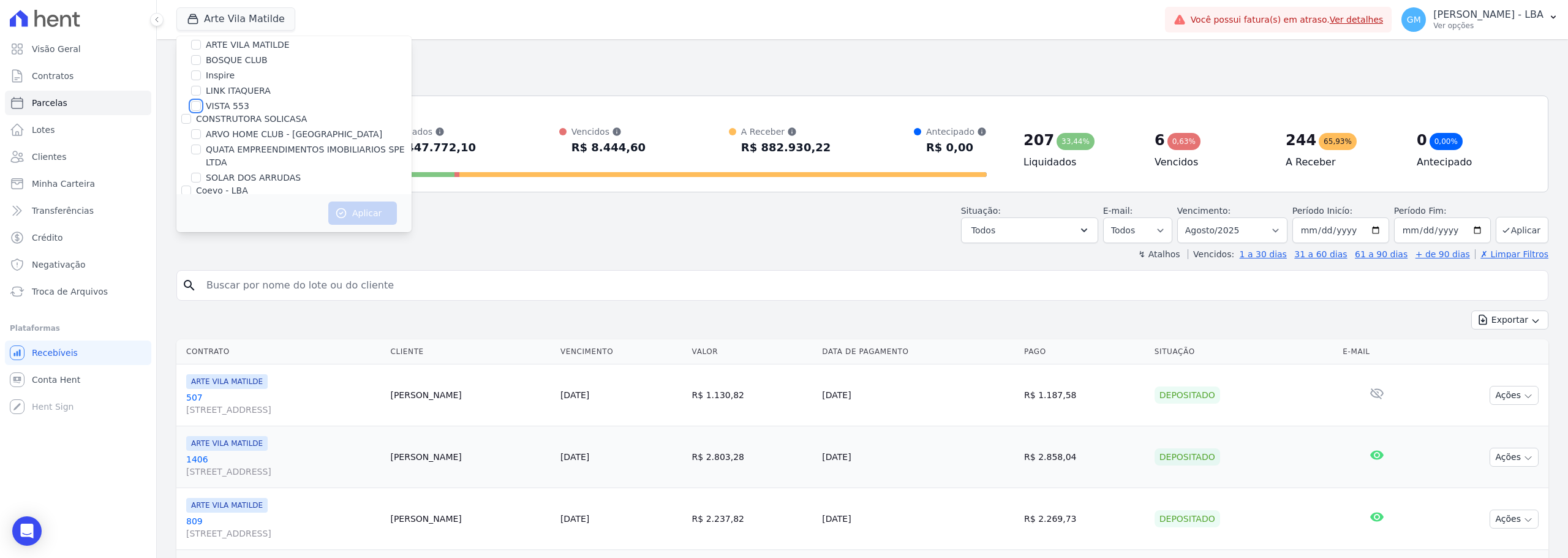
checkbox input "true"
click at [363, 221] on button "Aplicar" at bounding box center [362, 214] width 68 height 24
click at [841, 242] on div "Situação: Agendado Em Aberto Pago Processando Cancelado Vencido Transferindo De…" at bounding box center [863, 221] width 1372 height 43
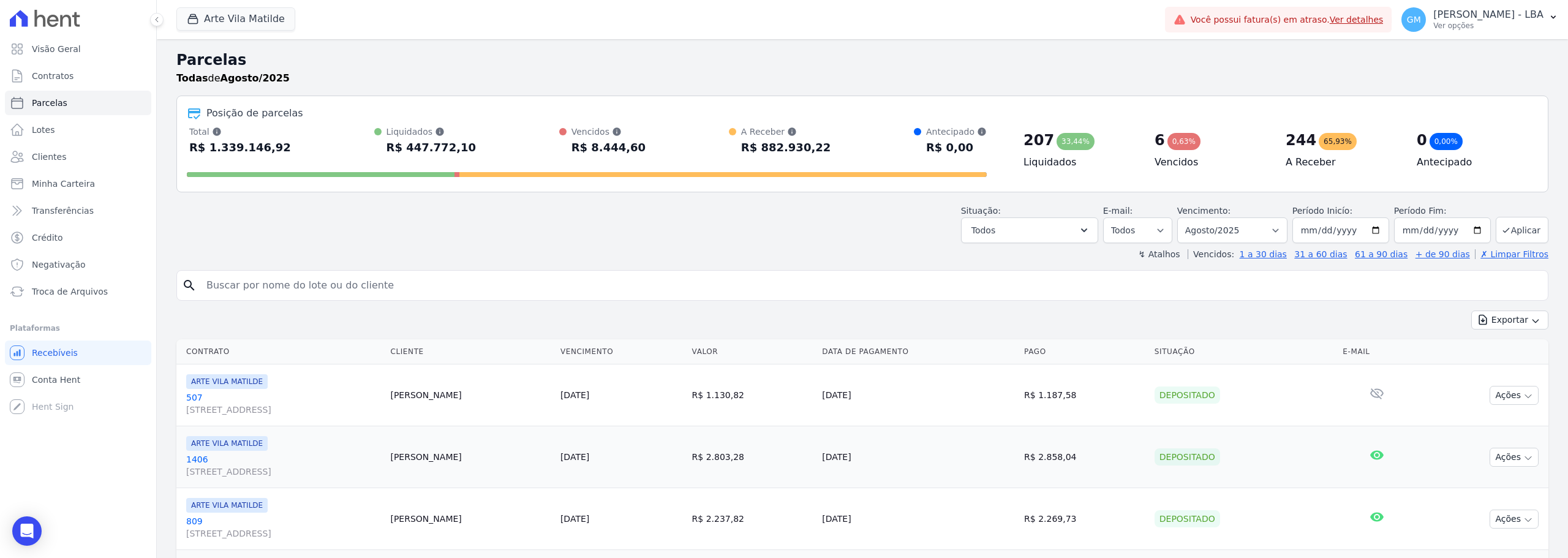
select select
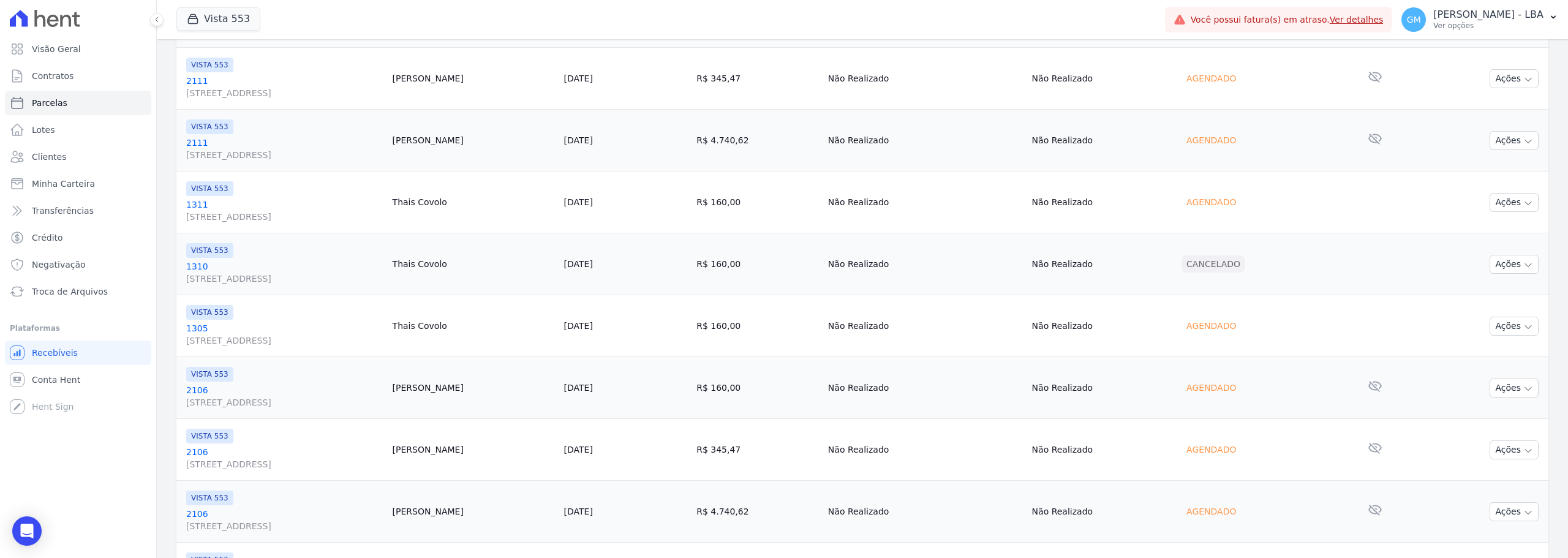
scroll to position [1407, 0]
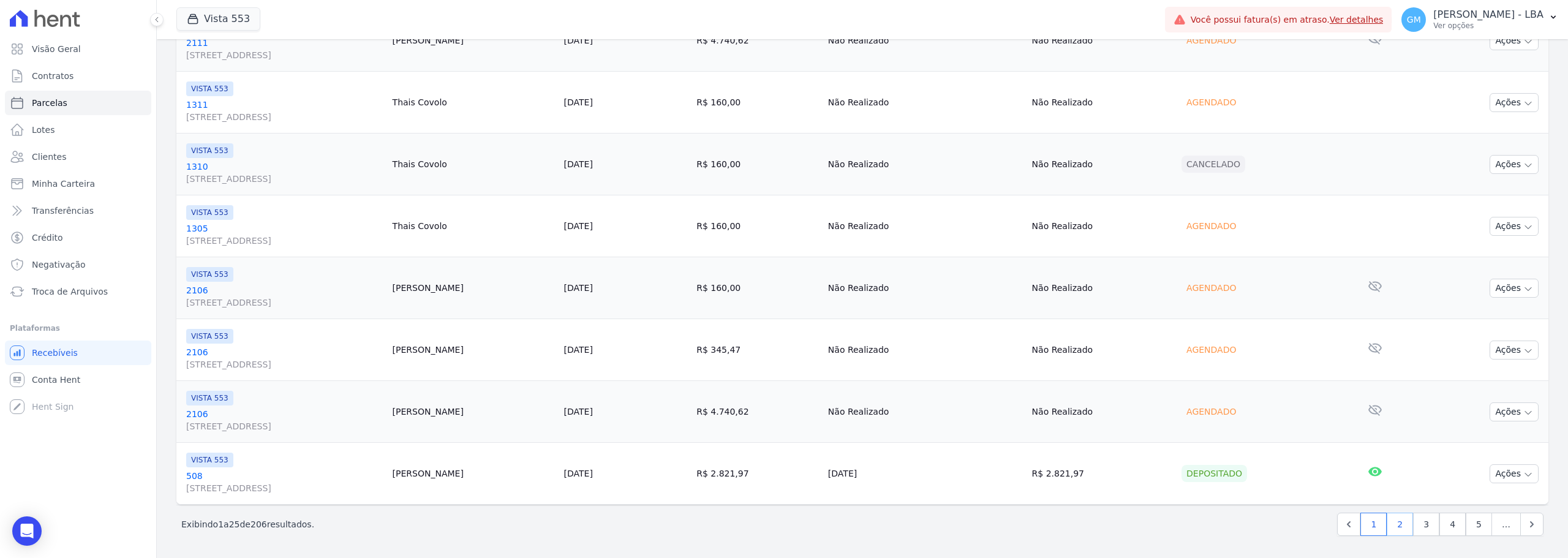
click at [1394, 532] on link "2" at bounding box center [1400, 525] width 27 height 24
select select
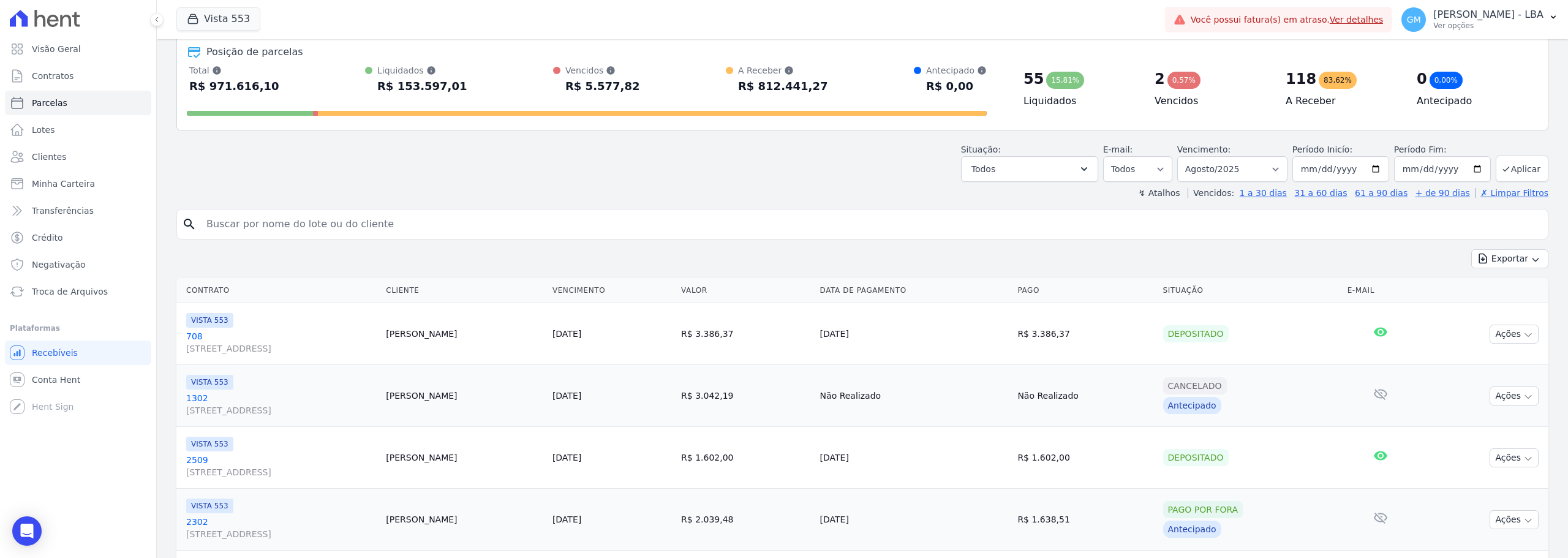
click at [1109, 289] on th "Pago" at bounding box center [1085, 291] width 145 height 25
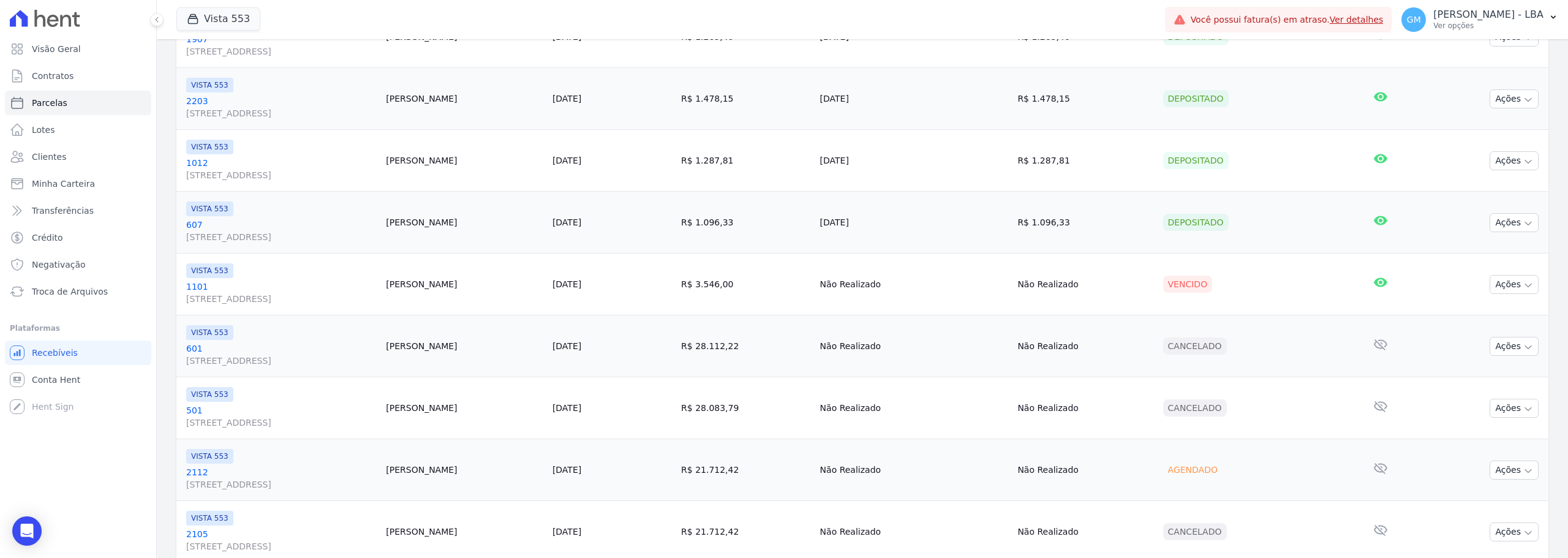
scroll to position [1407, 0]
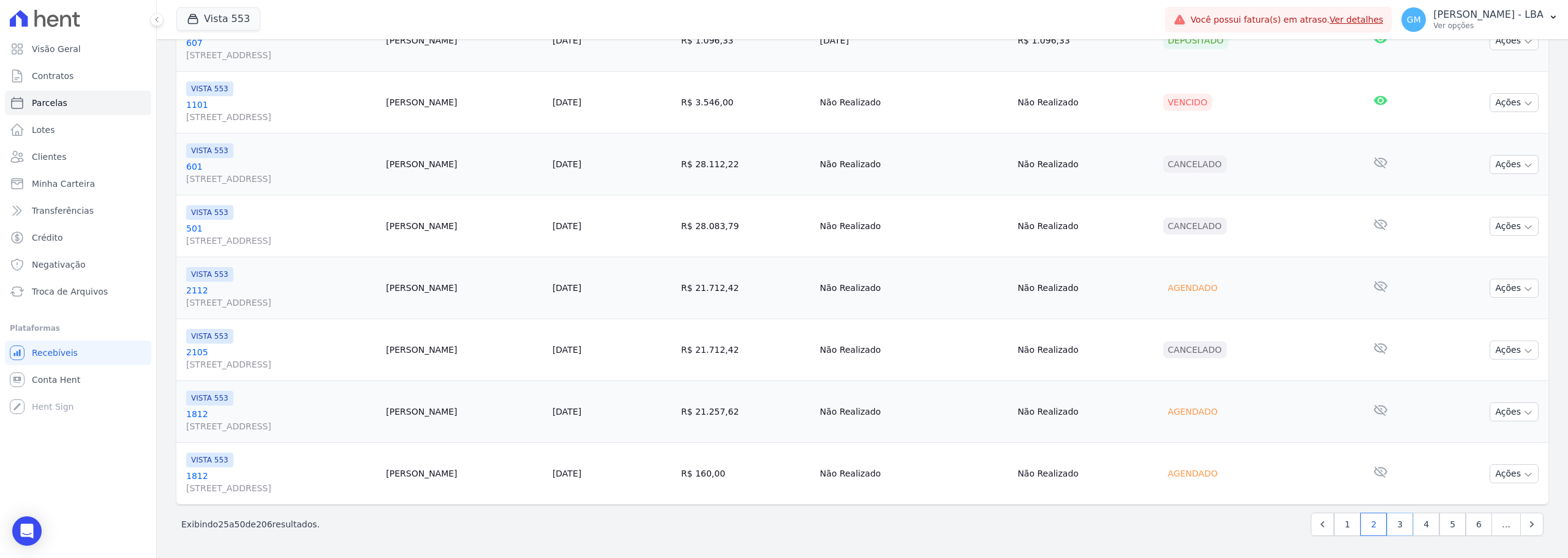
drag, startPoint x: 1399, startPoint y: 523, endPoint x: 1361, endPoint y: 460, distance: 73.6
click at [1399, 522] on link "3" at bounding box center [1400, 525] width 27 height 24
select select
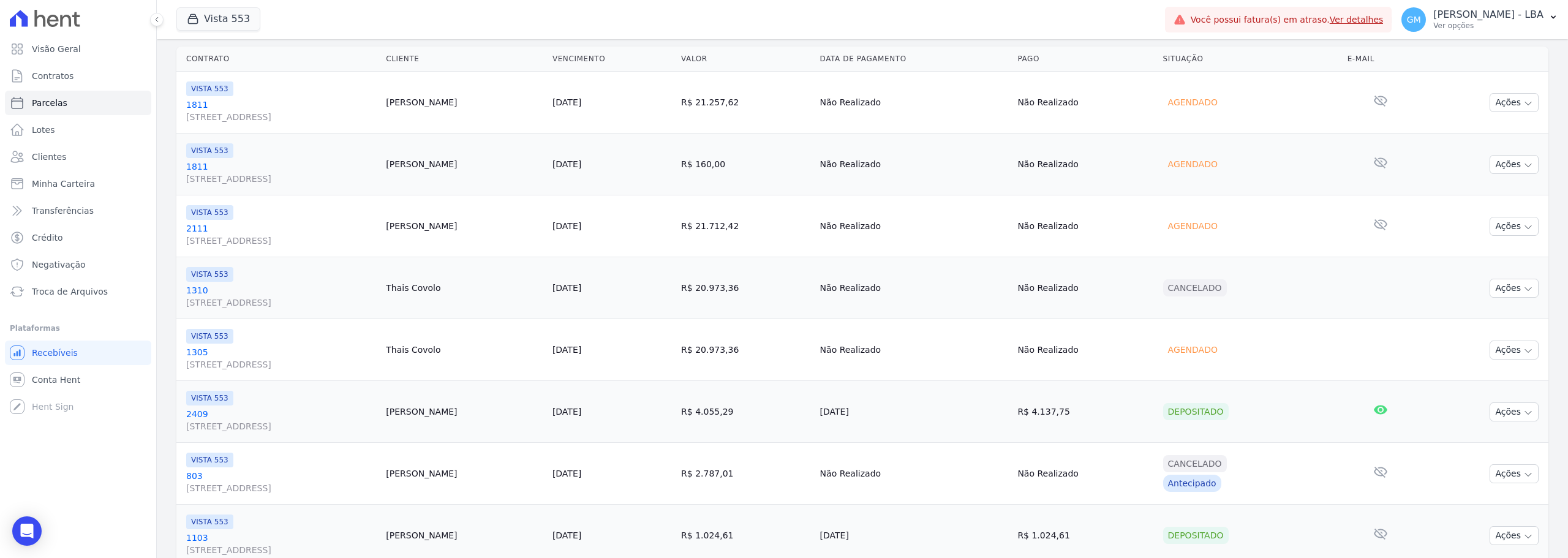
scroll to position [307, 0]
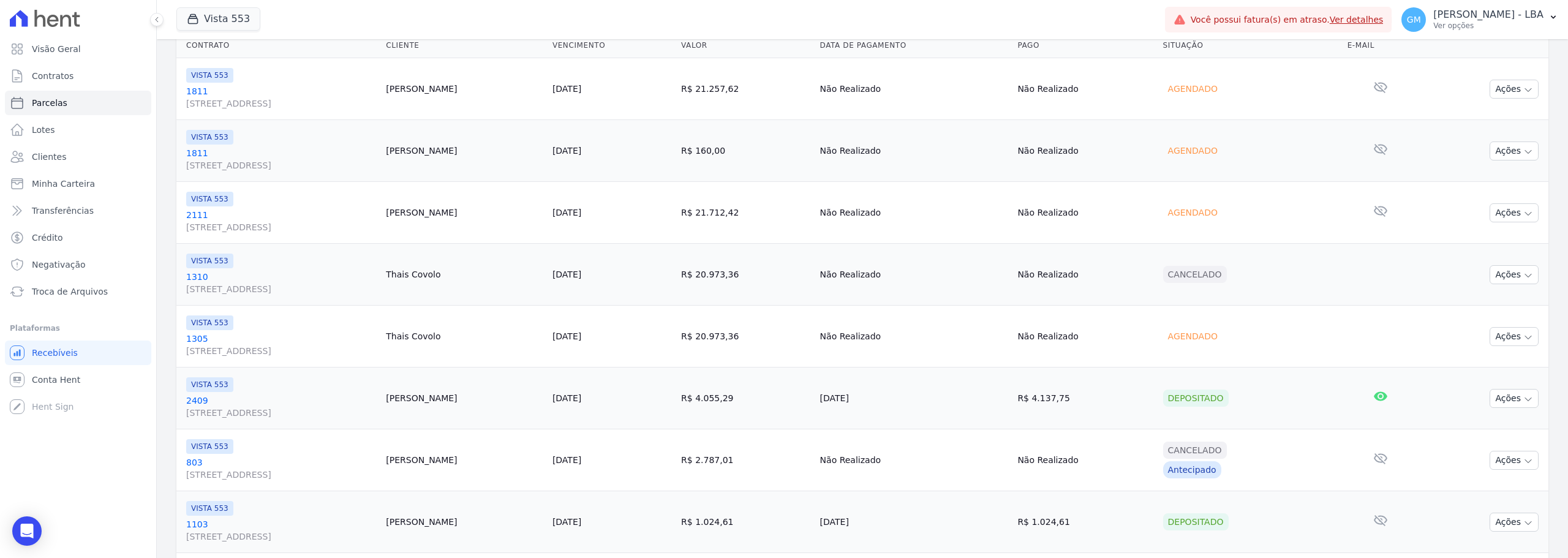
drag, startPoint x: 819, startPoint y: 87, endPoint x: 859, endPoint y: 87, distance: 40.0
click at [815, 87] on td "R$ 21.257,62" at bounding box center [746, 89] width 139 height 62
drag, startPoint x: 830, startPoint y: 276, endPoint x: 921, endPoint y: 277, distance: 91.0
click at [815, 277] on td "R$ 20.973,36" at bounding box center [746, 274] width 139 height 62
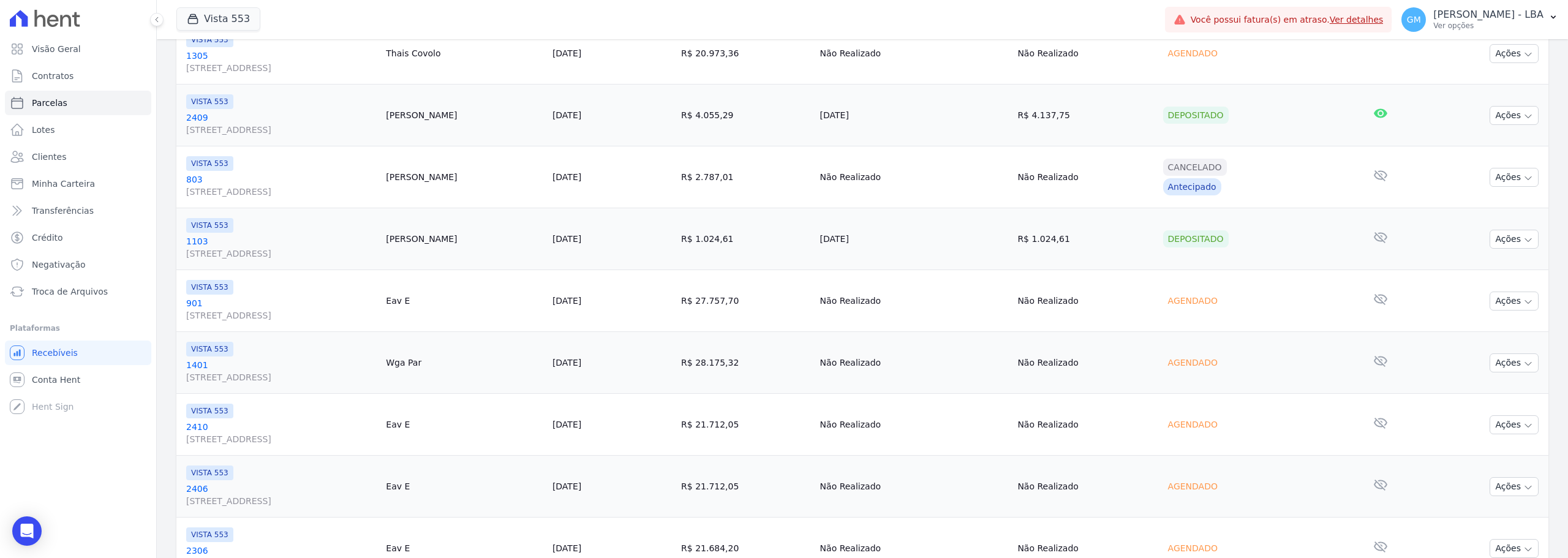
scroll to position [613, 0]
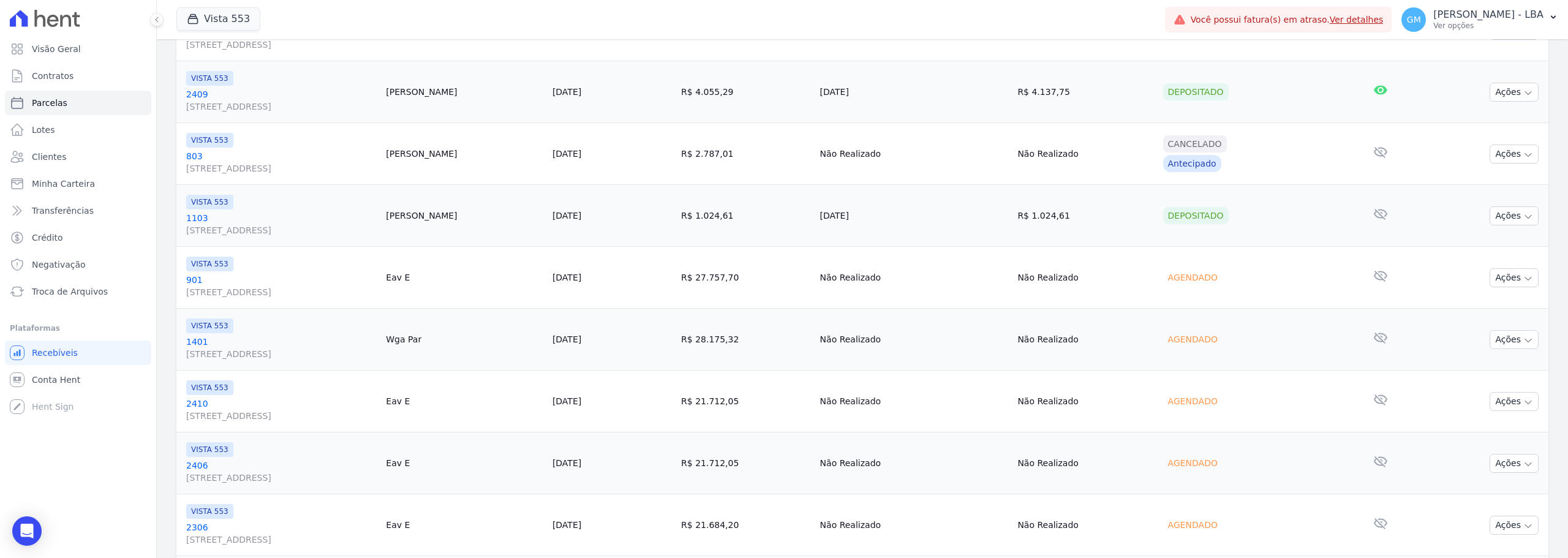
drag, startPoint x: 824, startPoint y: 280, endPoint x: 903, endPoint y: 296, distance: 80.6
click at [815, 295] on td "R$ 27.757,70" at bounding box center [746, 277] width 139 height 62
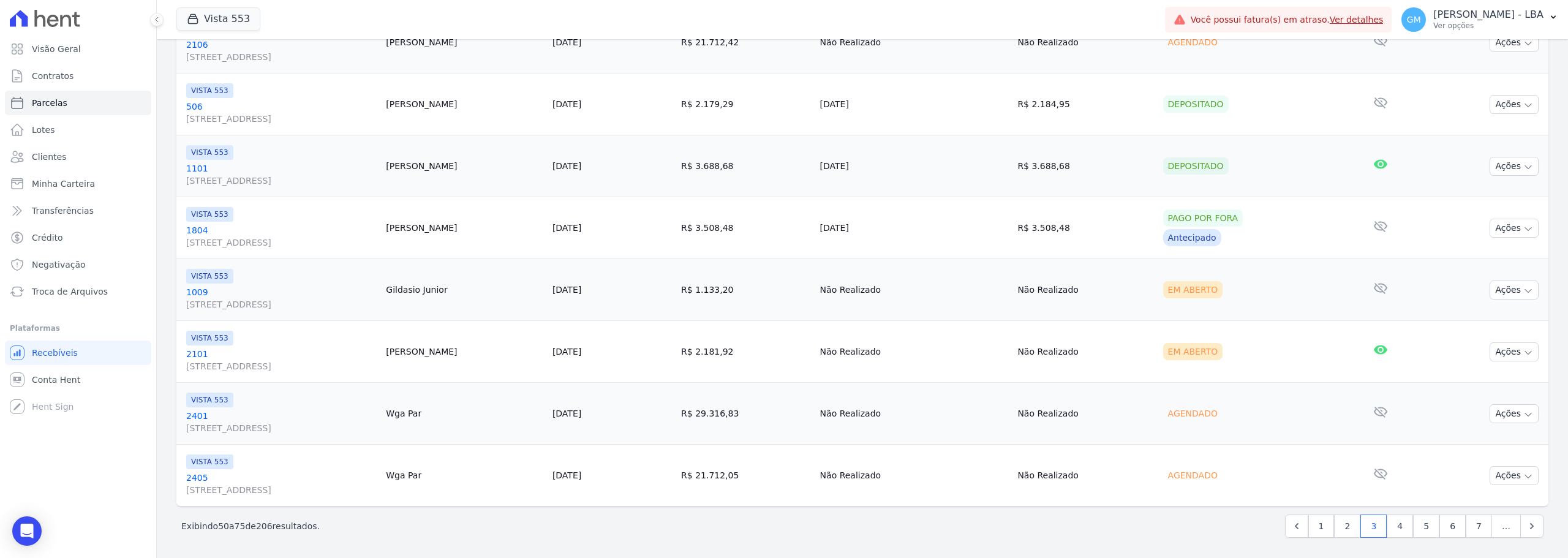
scroll to position [1407, 0]
drag, startPoint x: 863, startPoint y: 417, endPoint x: 885, endPoint y: 418, distance: 22.0
click at [815, 417] on td "R$ 29.316,83" at bounding box center [746, 412] width 139 height 62
click at [1397, 526] on link "4" at bounding box center [1400, 525] width 27 height 24
select select
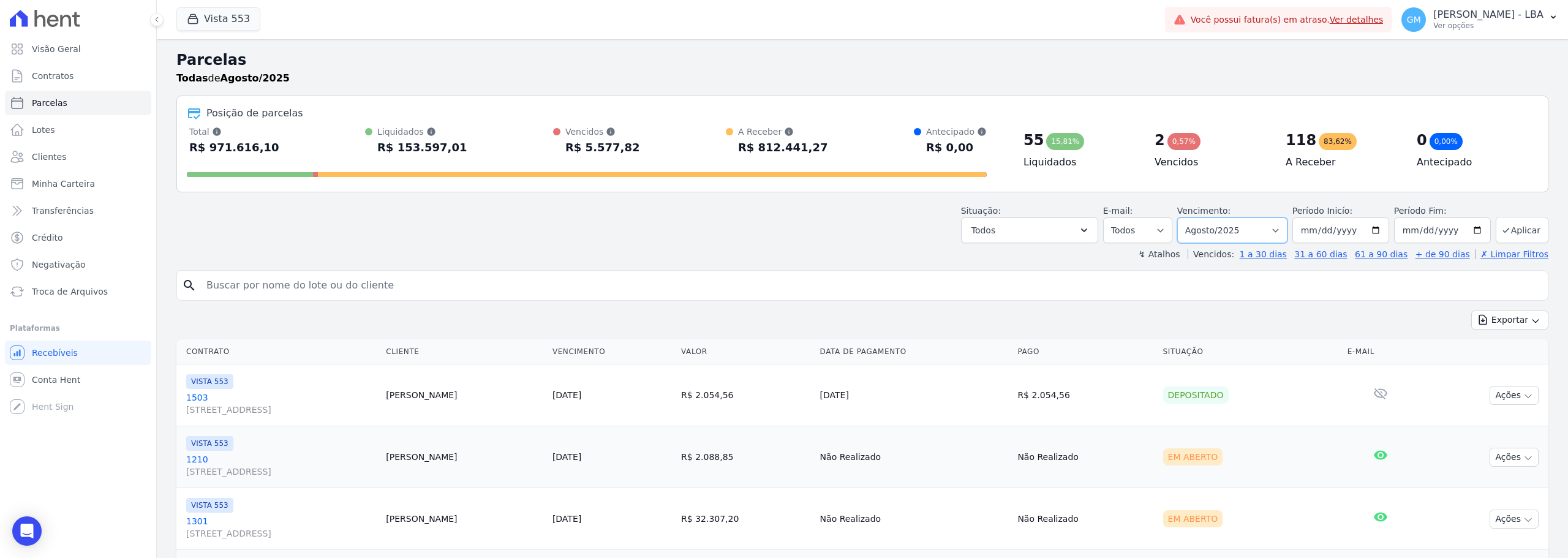
click at [1247, 236] on select "Filtrar por período ──────── Todos os meses Julho/2017 Agosto/2017 Setembro/201…" at bounding box center [1232, 230] width 110 height 26
select select "07/2025"
click at [1185, 218] on select "Filtrar por período ──────── Todos os meses Julho/2017 Agosto/2017 Setembro/201…" at bounding box center [1232, 230] width 110 height 26
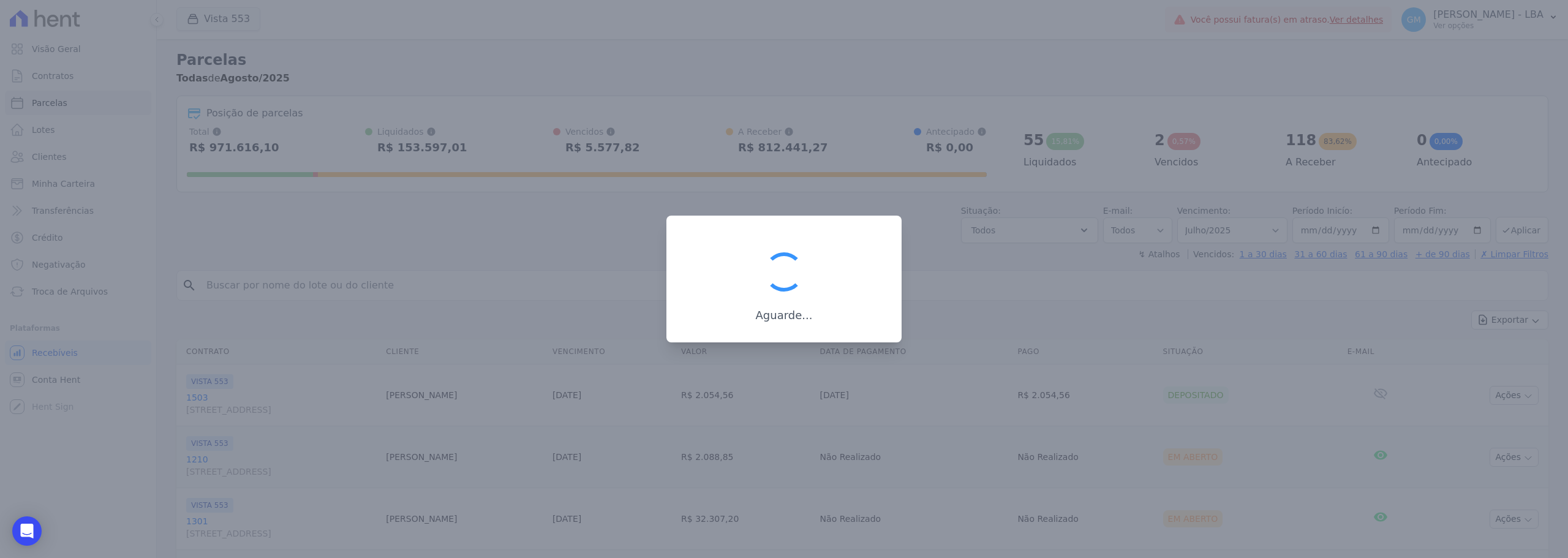
click at [595, 215] on div at bounding box center [784, 279] width 1568 height 558
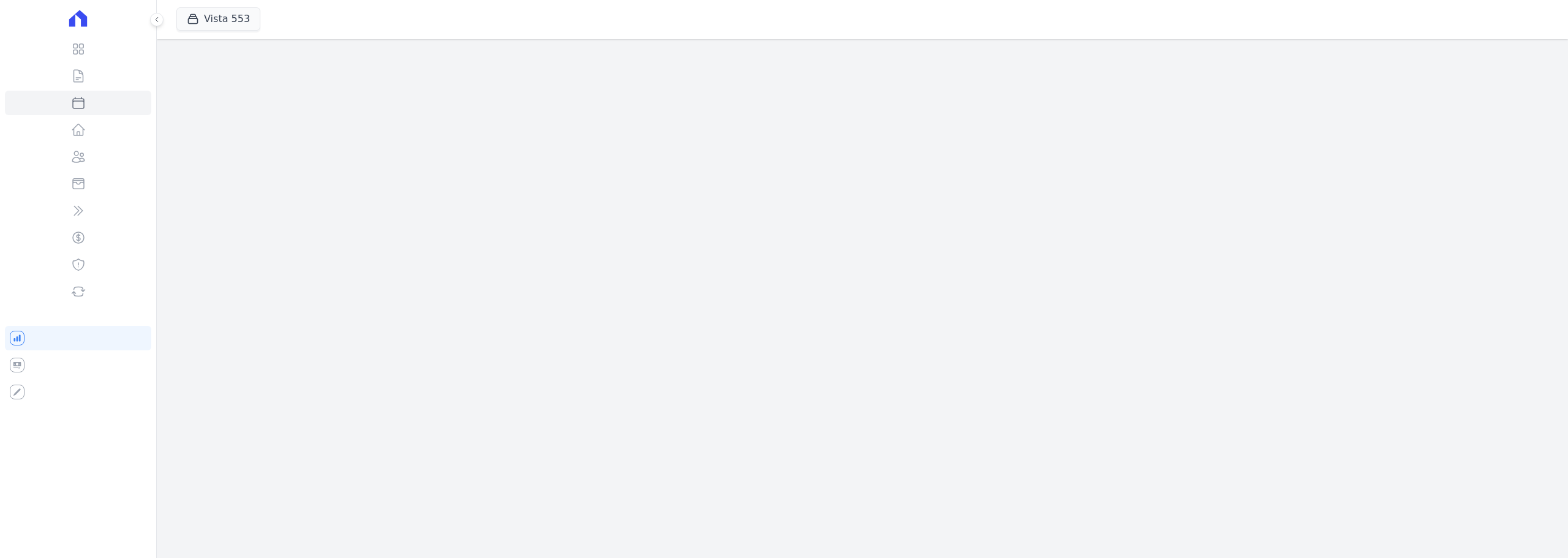
select select
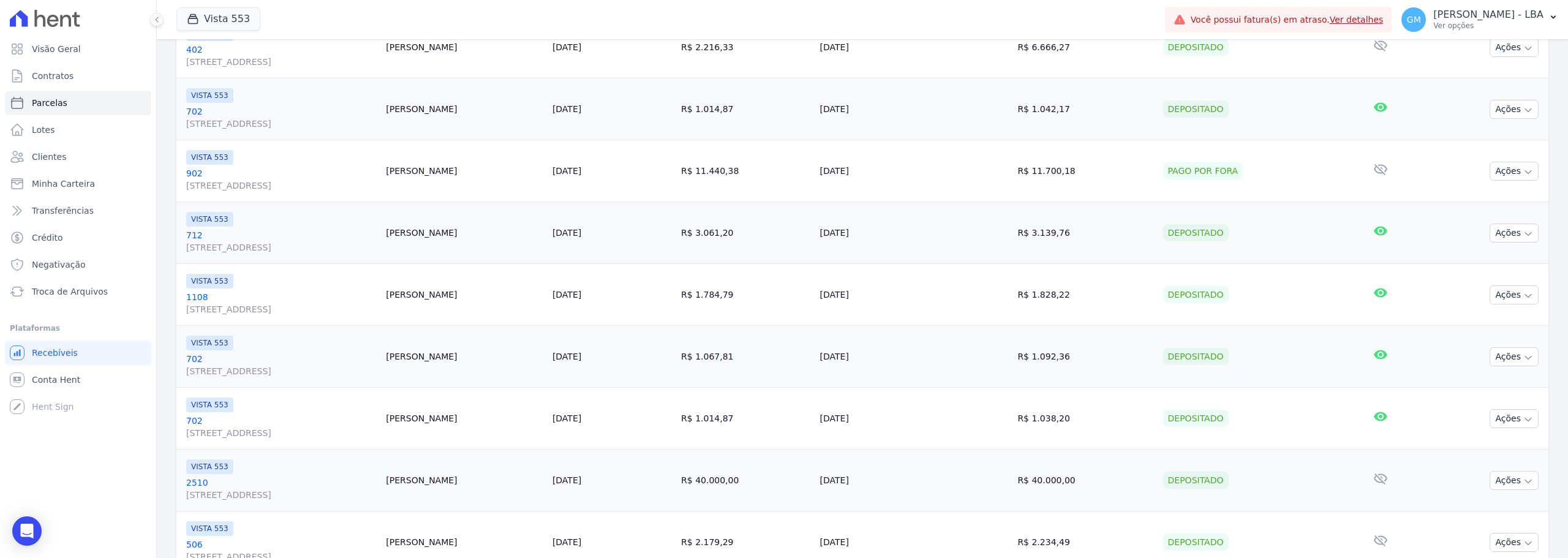
scroll to position [368, 0]
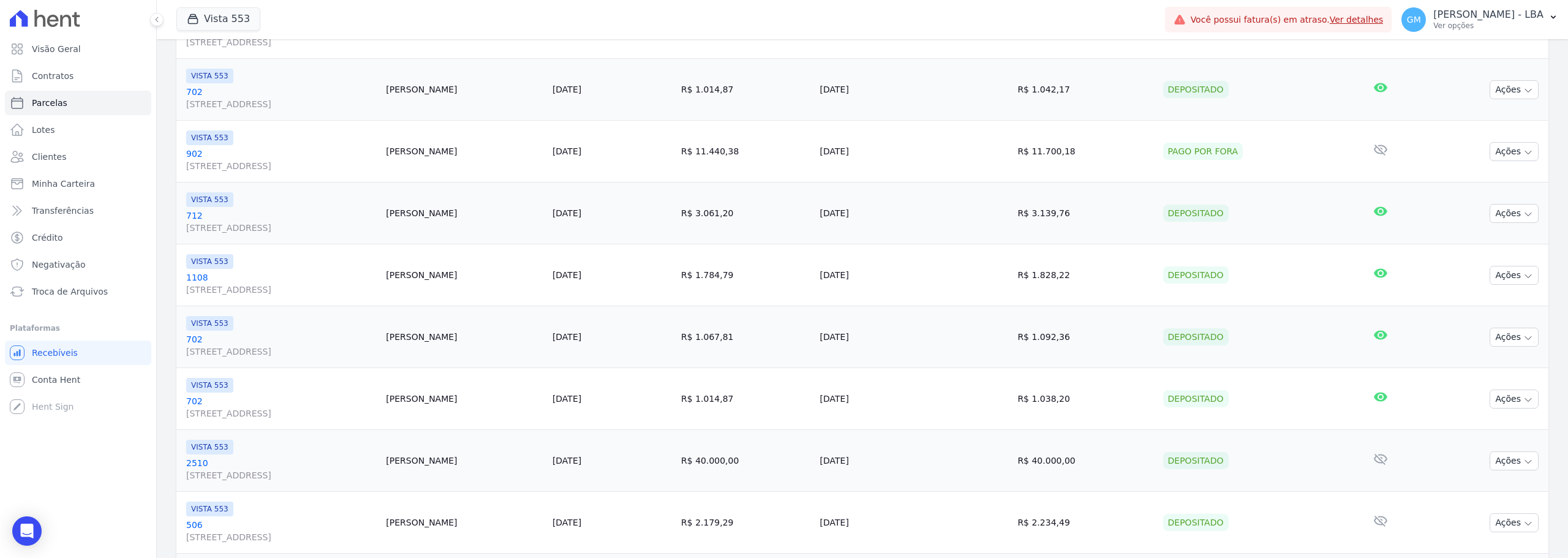
click at [548, 463] on td "Enderson Nascimento" at bounding box center [464, 461] width 167 height 62
copy td "Enderson"
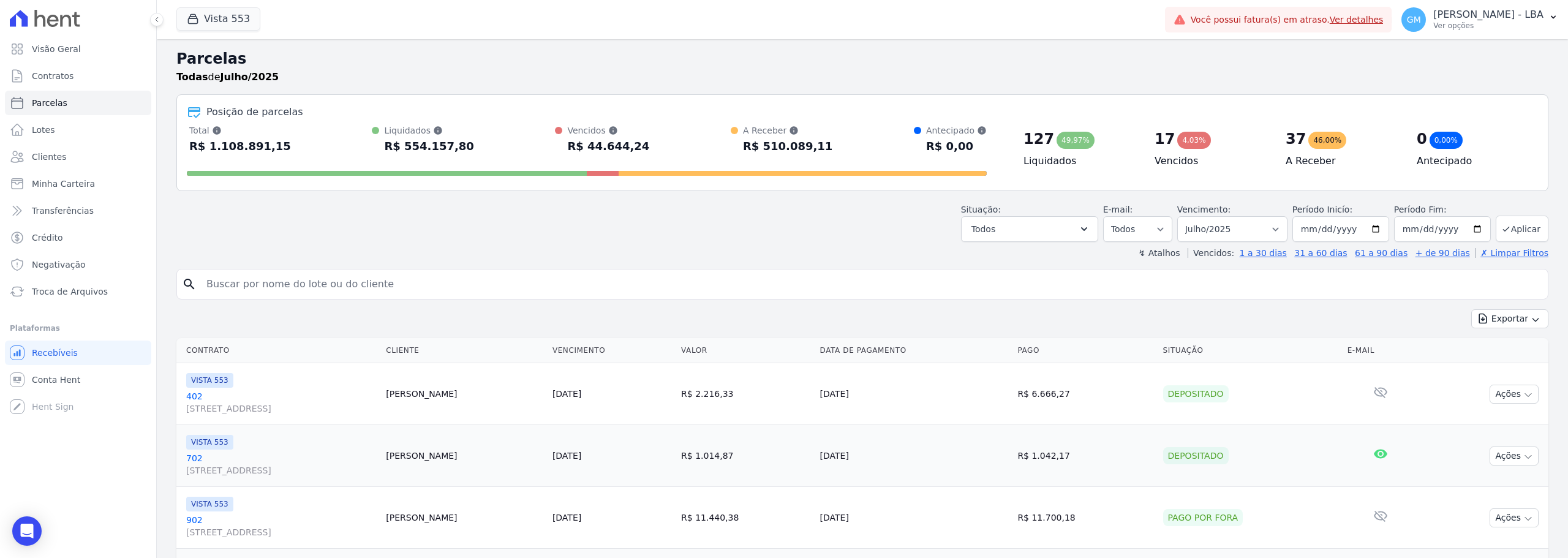
scroll to position [0, 0]
click at [418, 292] on input "search" at bounding box center [870, 285] width 1344 height 24
paste input "Enderson"
type input "Enderson"
select select
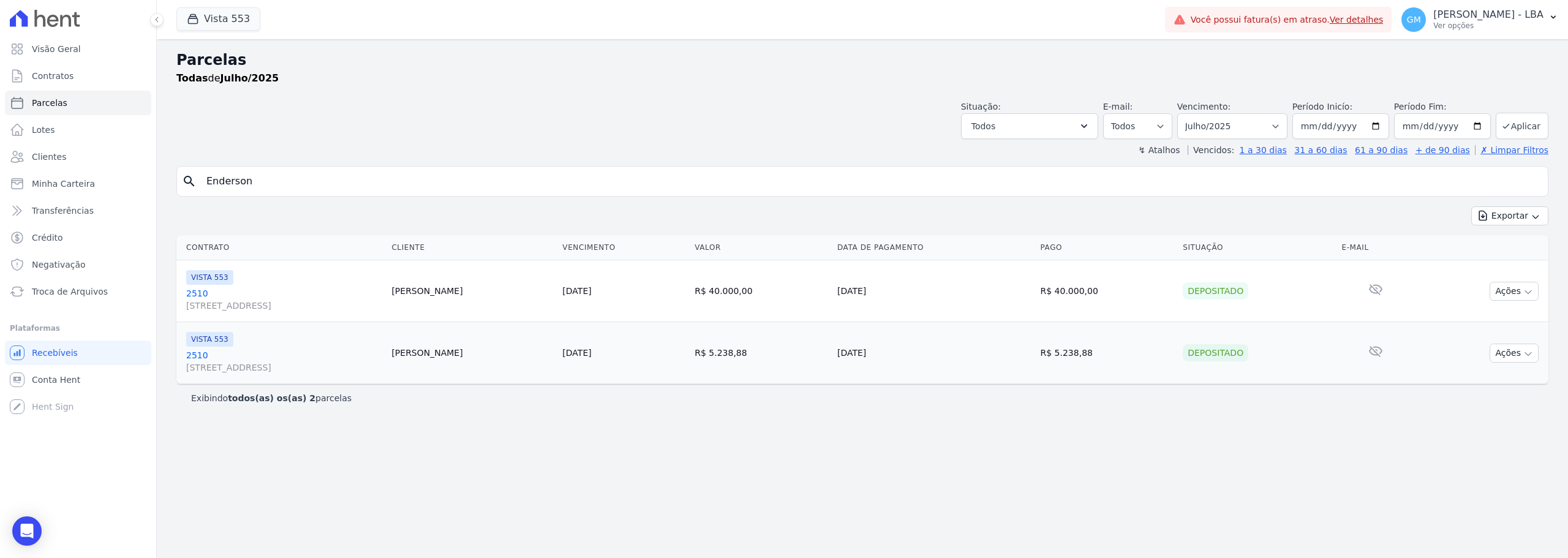
click at [1283, 229] on div "Exportar Exportar PDF Exportar CSV" at bounding box center [863, 221] width 1372 height 29
click at [1284, 122] on select "Filtrar por período ──────── Todos os meses Julho/2017 Agosto/2017 Setembro/201…" at bounding box center [1232, 126] width 110 height 26
click at [1263, 490] on div "Parcelas Todas de Julho/2025 Situação: Agendado Em Aberto Pago Processando Canc…" at bounding box center [863, 299] width 1411 height 519
click at [1277, 128] on select "Filtrar por período ──────── Todos os meses Julho/2017 Agosto/2017 Setembro/201…" at bounding box center [1232, 126] width 110 height 26
select select "06/2025"
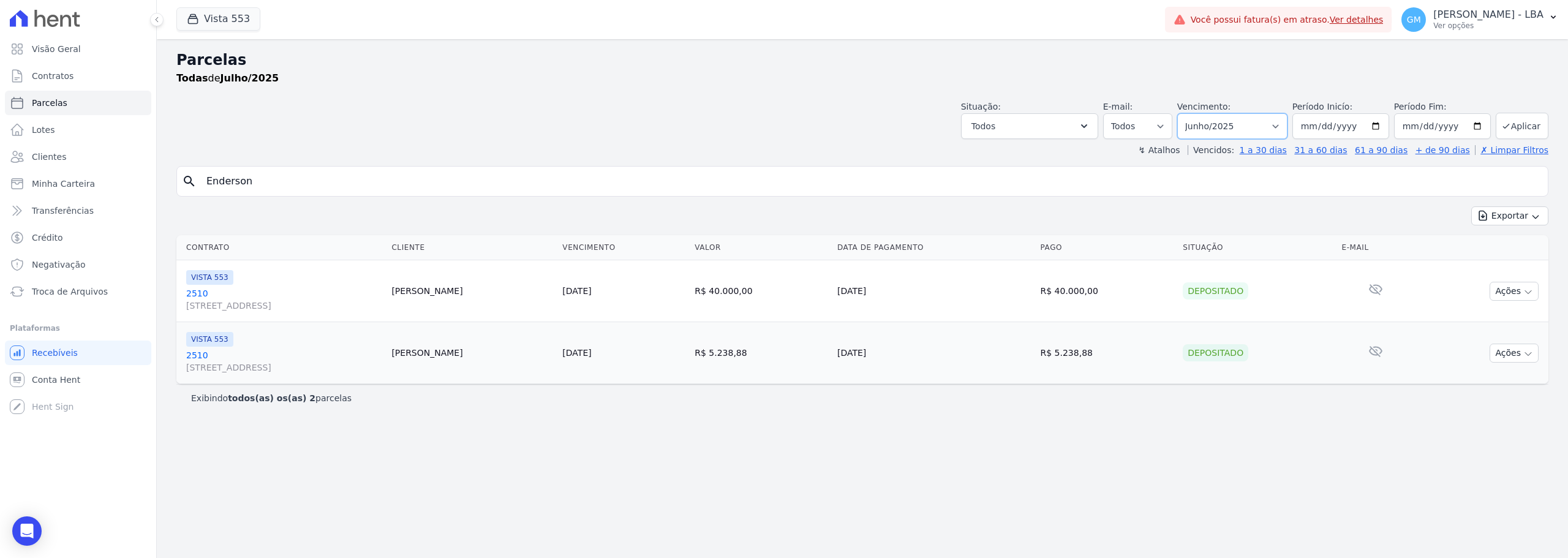
click at [1194, 113] on select "Filtrar por período ──────── Todos os meses Julho/2017 Agosto/2017 Setembro/201…" at bounding box center [1232, 126] width 110 height 26
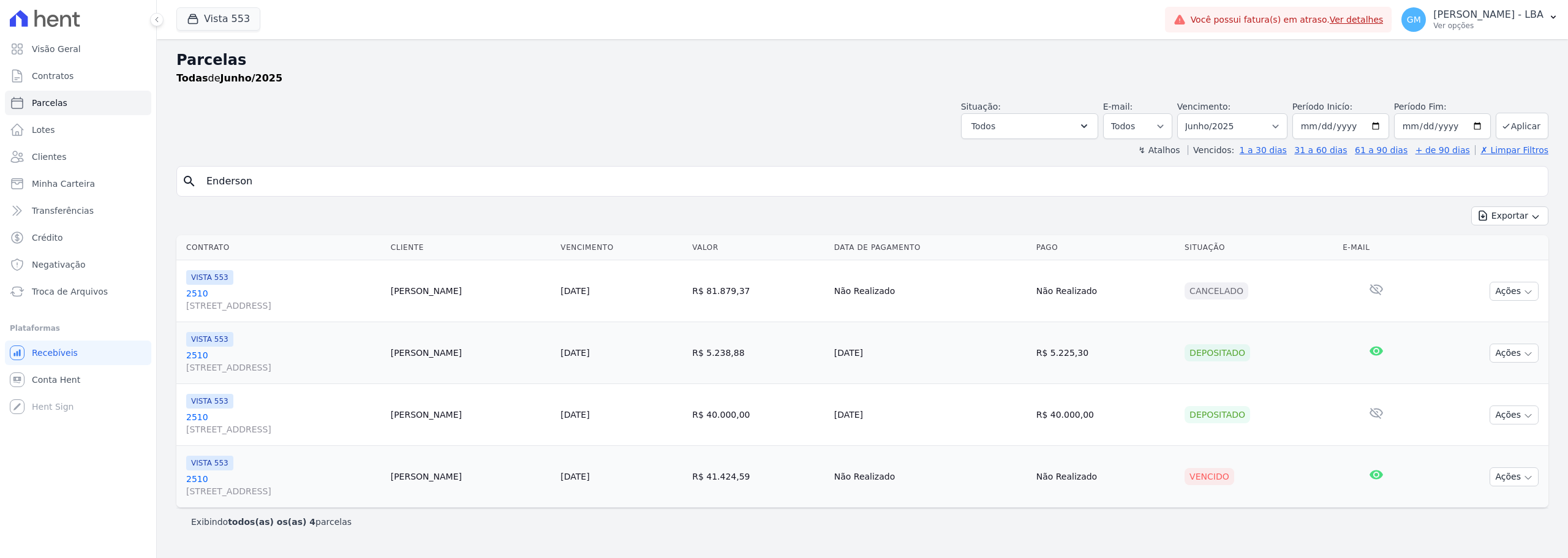
select select
click at [1324, 130] on input "[DATE]" at bounding box center [1340, 126] width 97 height 26
click at [1327, 130] on input "2025-06-01" at bounding box center [1340, 126] width 97 height 26
type input "[DATE]"
click at [1430, 125] on input "2025-06-30" at bounding box center [1442, 126] width 97 height 26
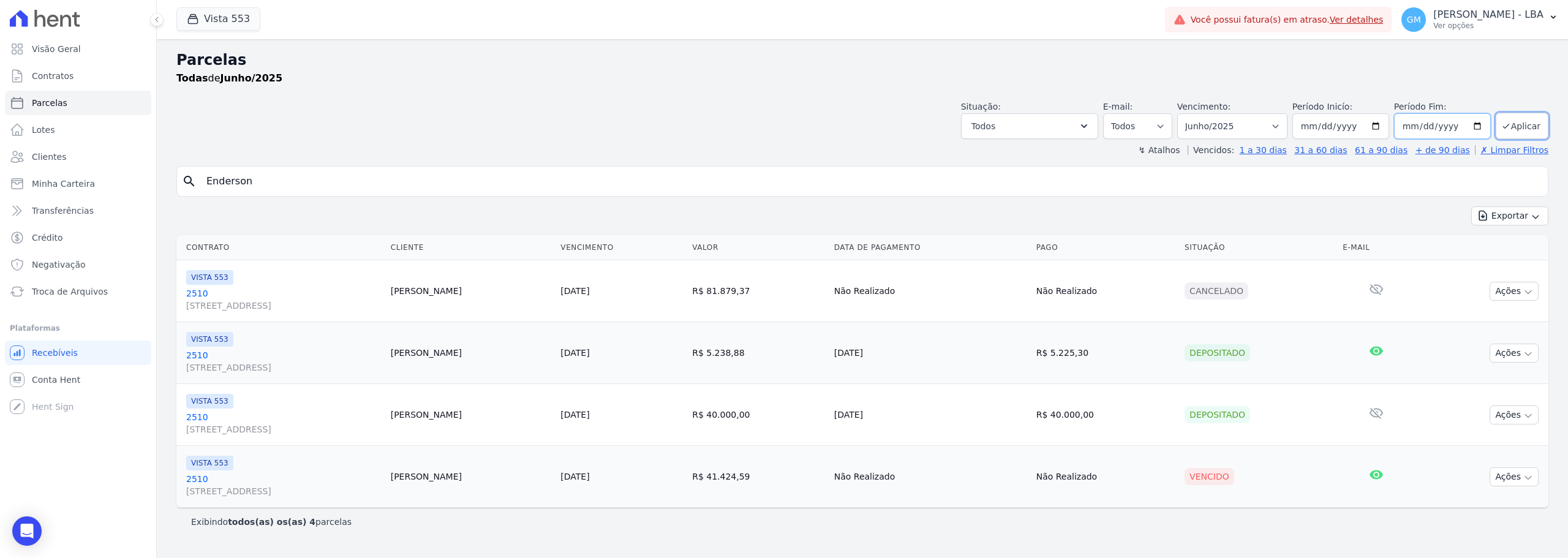
type input "2025-12-30"
click at [1514, 122] on button "Aplicar" at bounding box center [1522, 126] width 53 height 27
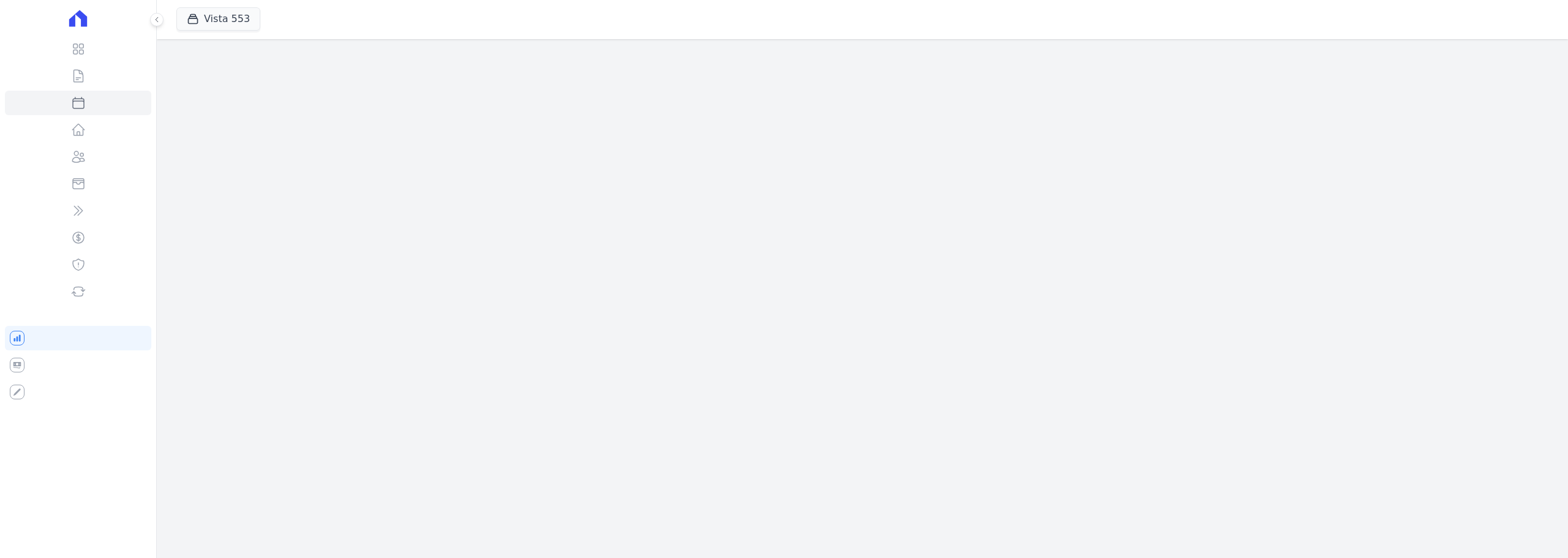
select select
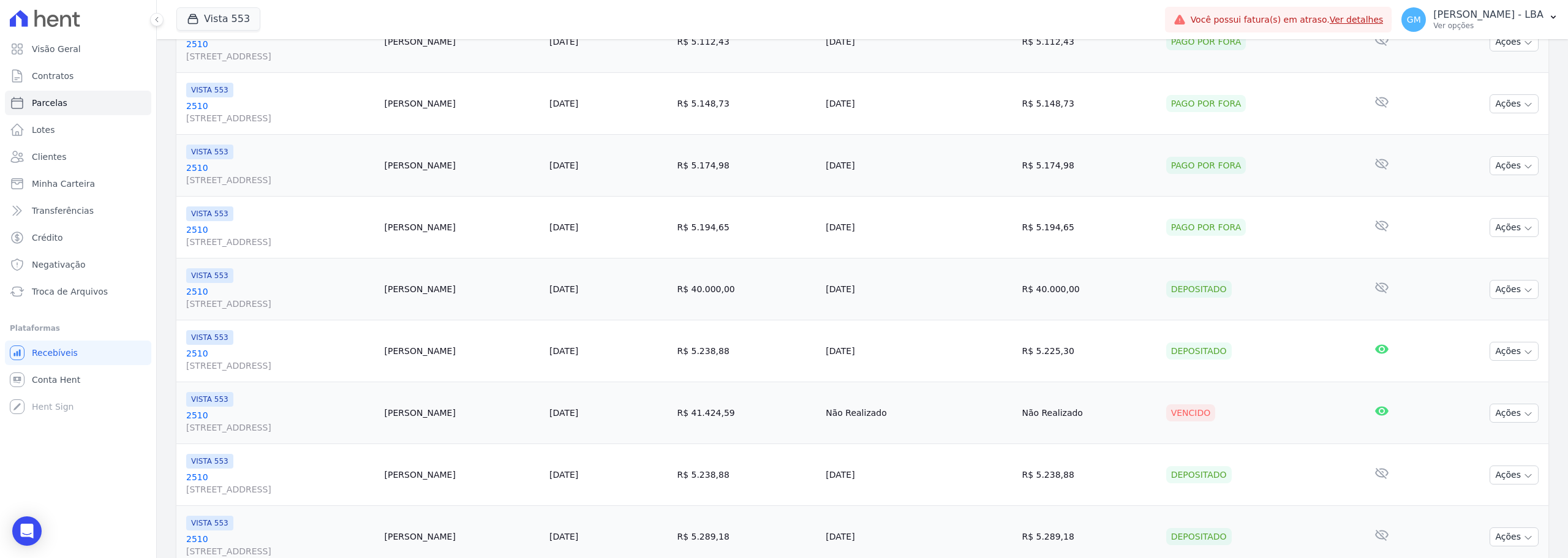
scroll to position [483, 0]
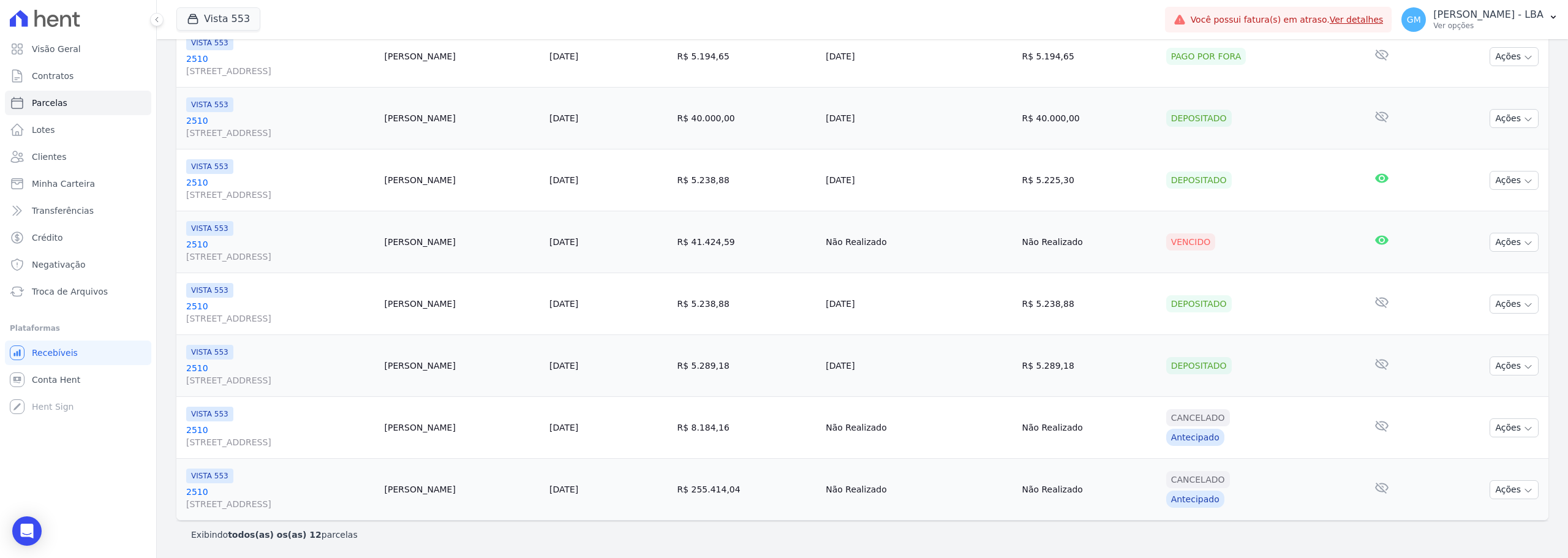
drag, startPoint x: 831, startPoint y: 490, endPoint x: 892, endPoint y: 485, distance: 61.2
click at [821, 485] on td "R$ 255.414,04" at bounding box center [746, 490] width 148 height 62
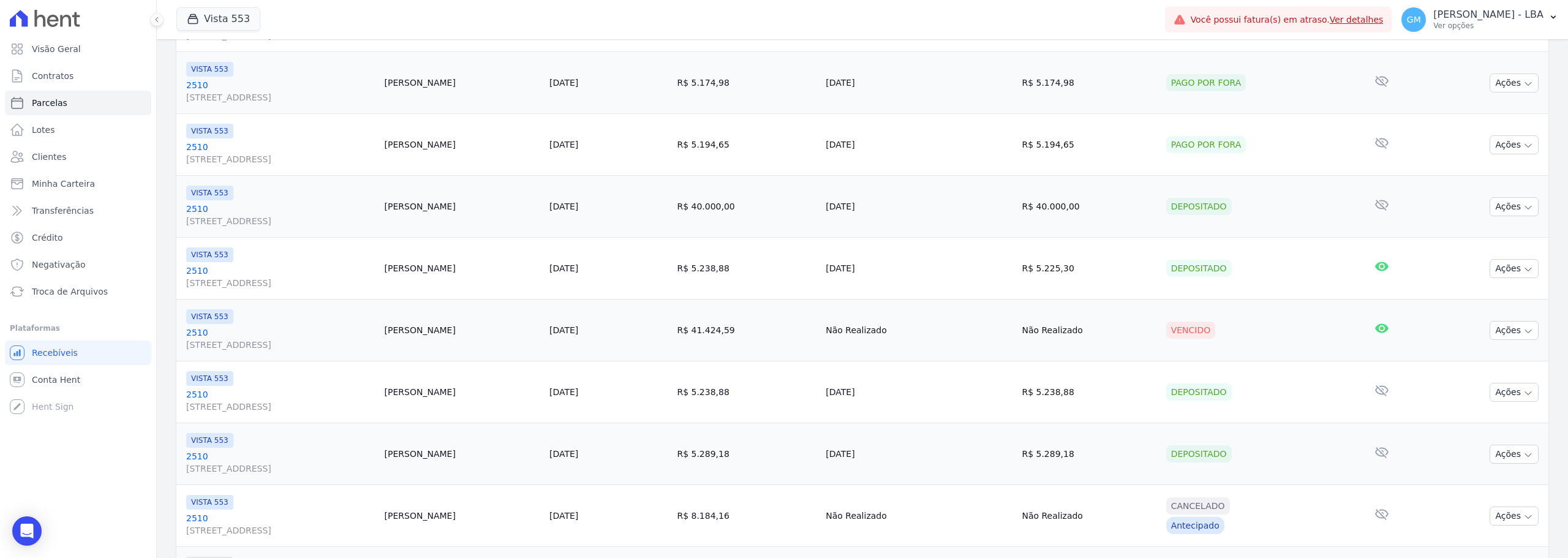
scroll to position [360, 0]
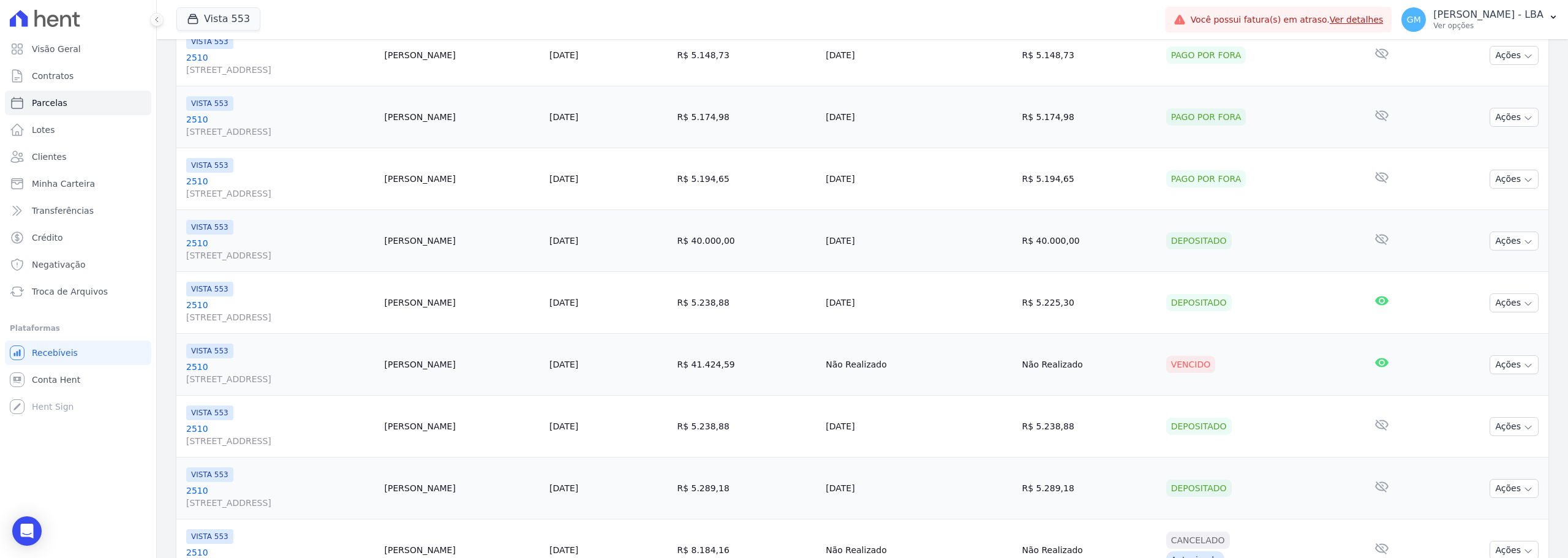
drag, startPoint x: 918, startPoint y: 386, endPoint x: 841, endPoint y: 328, distance: 96.4
click at [821, 329] on td "R$ 5.238,88" at bounding box center [746, 303] width 148 height 62
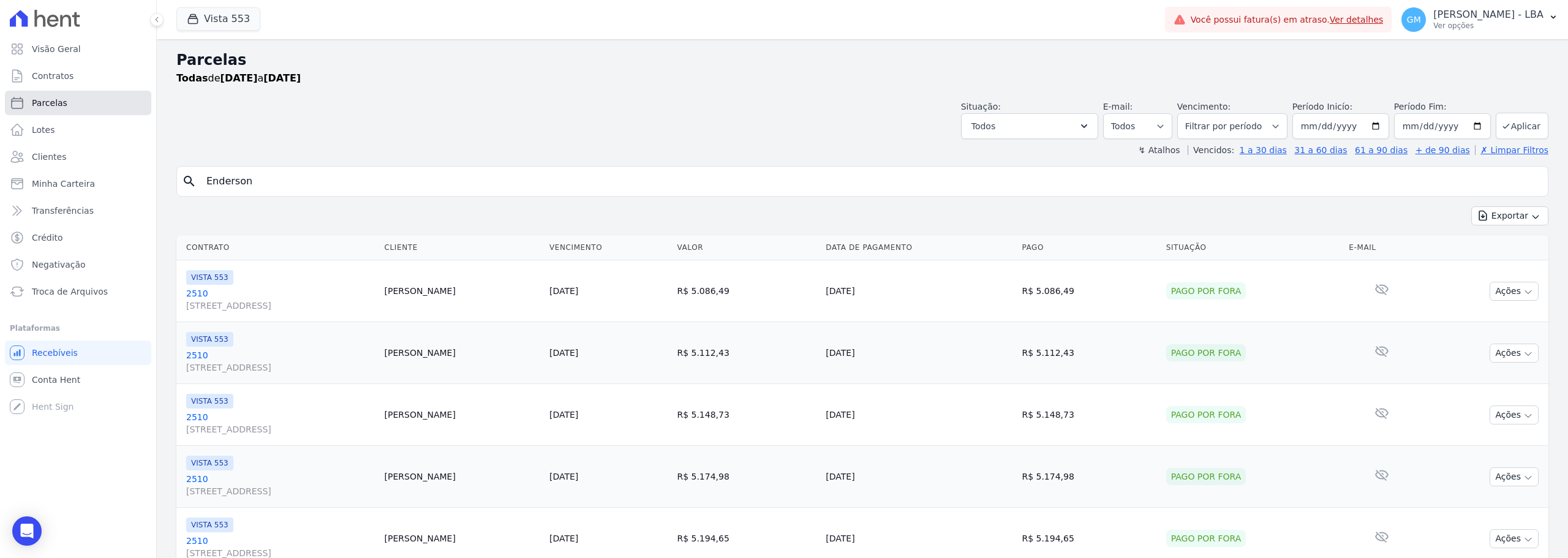
click at [75, 99] on link "Parcelas" at bounding box center [78, 102] width 146 height 24
select select
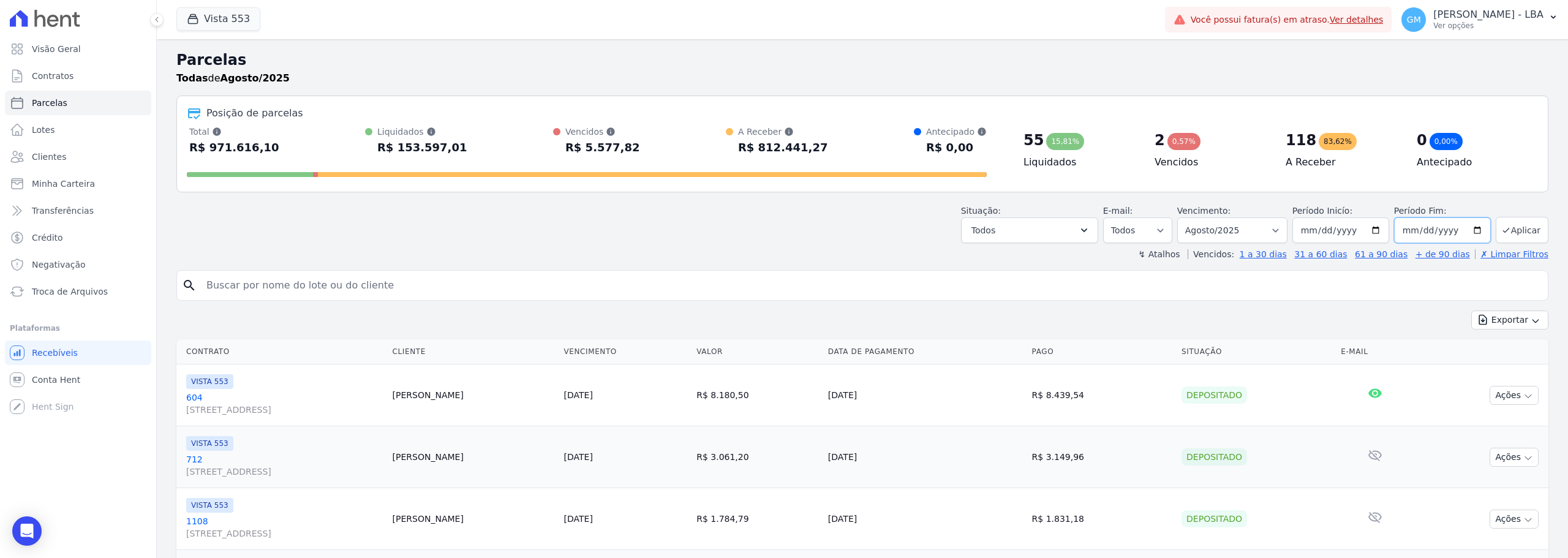
click at [1416, 236] on input "2025-08-31" at bounding box center [1442, 230] width 97 height 26
click at [1423, 229] on input "2025-08-31" at bounding box center [1442, 230] width 97 height 26
type input "[DATE]"
click at [1325, 229] on input "2025-08-01" at bounding box center [1340, 230] width 97 height 26
type input "[DATE]"
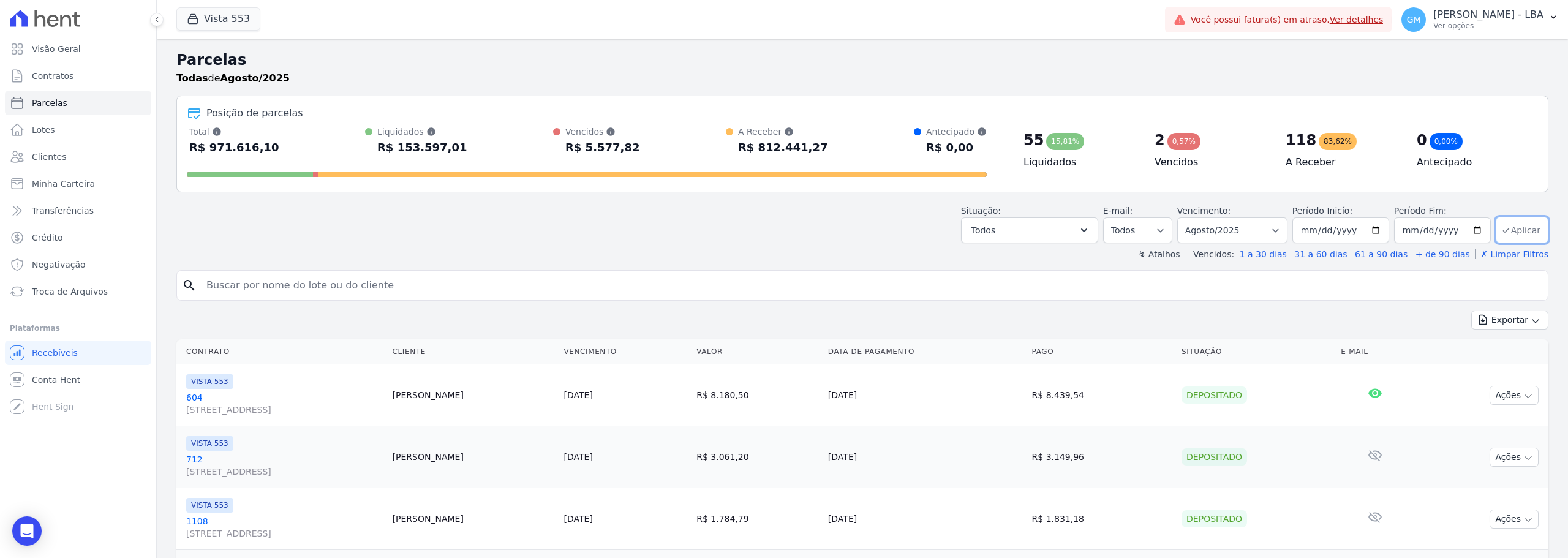
click at [1529, 229] on button "Aplicar" at bounding box center [1522, 230] width 53 height 27
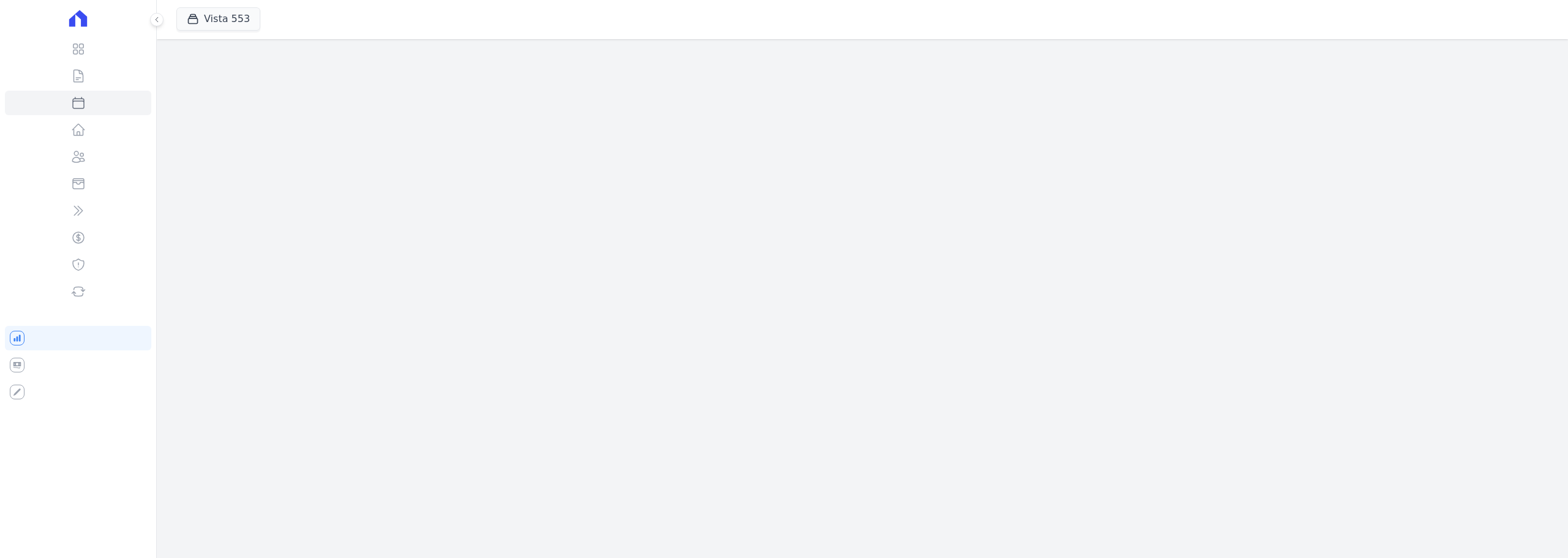
select select
